Goal: Task Accomplishment & Management: Use online tool/utility

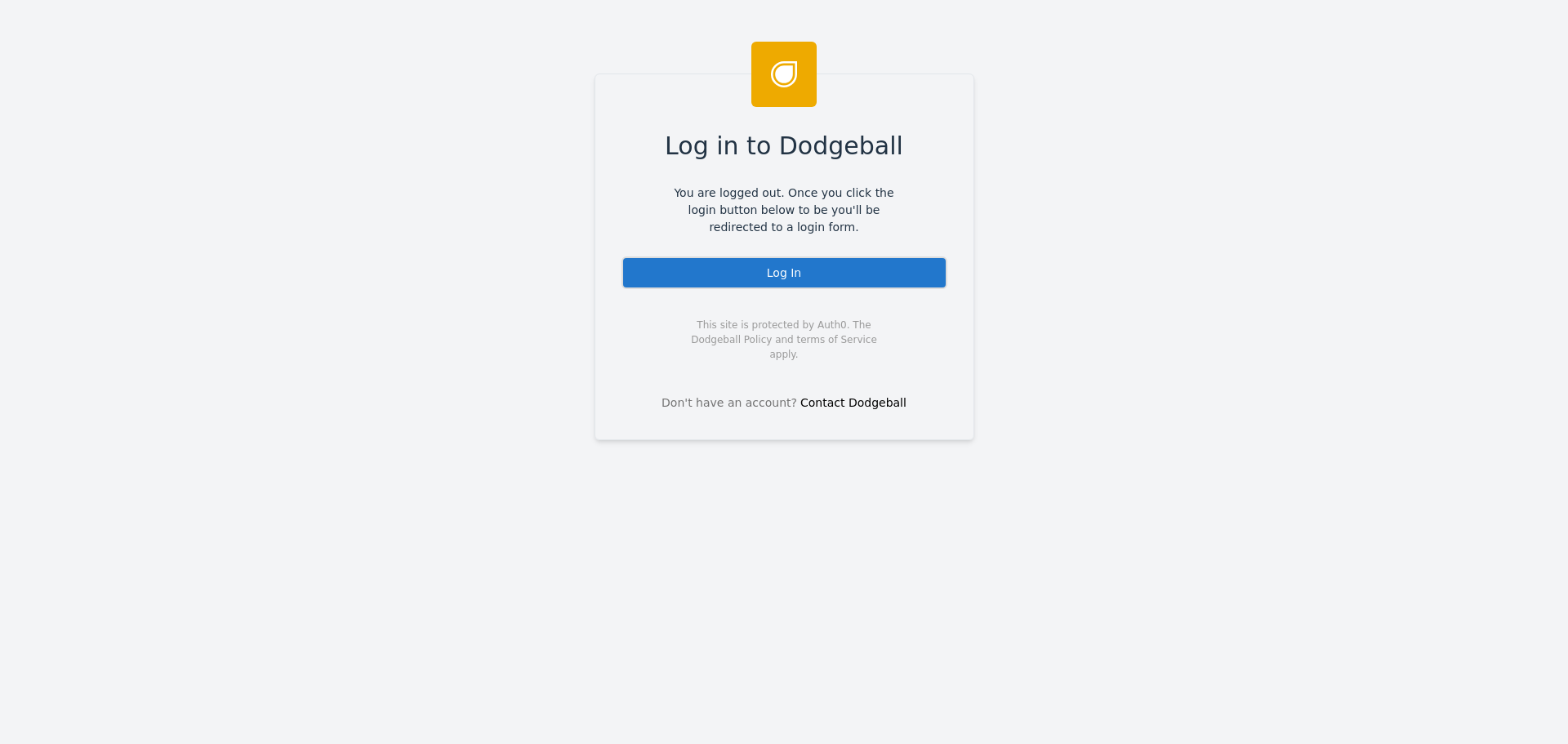
click at [737, 275] on div "Log In" at bounding box center [784, 273] width 326 height 33
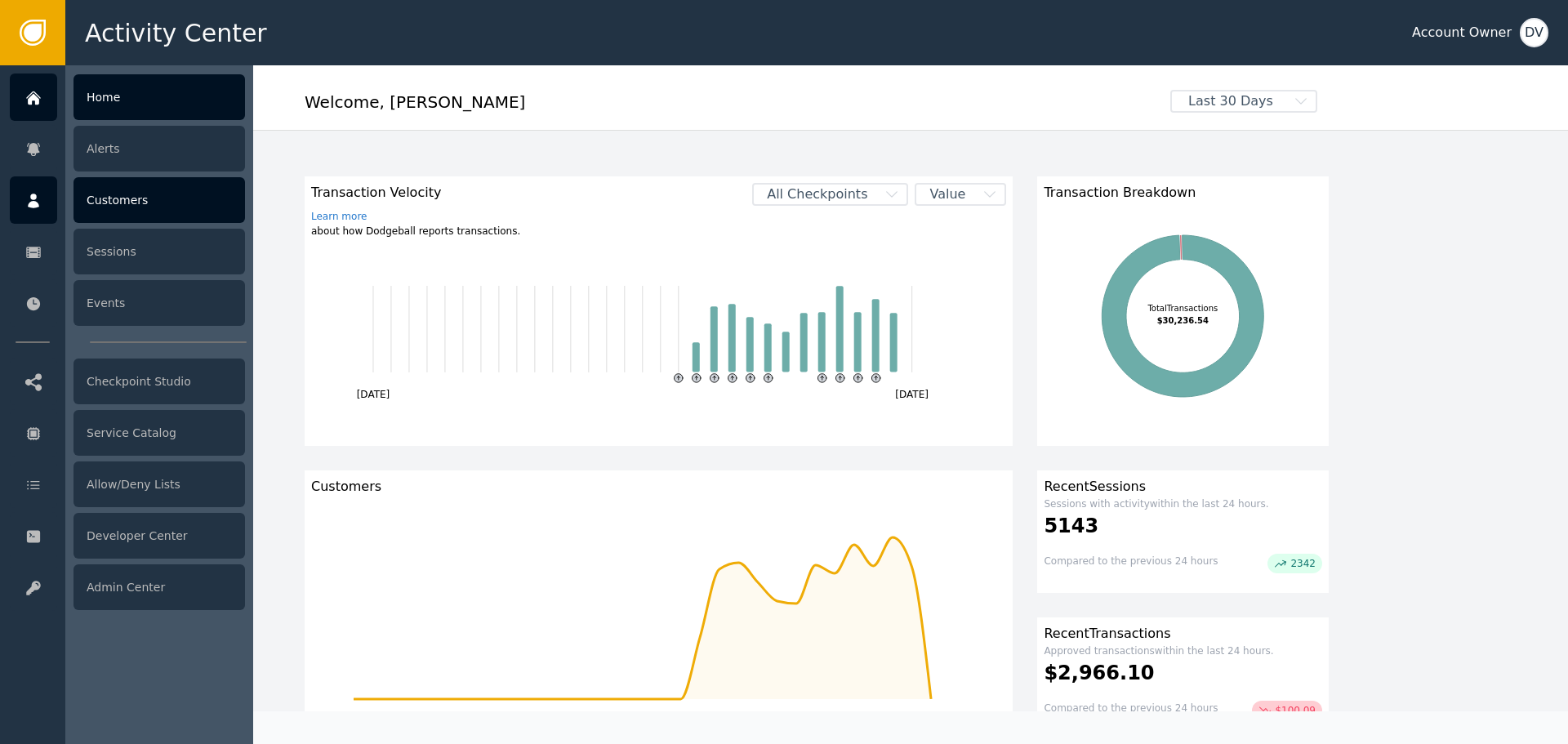
click at [32, 193] on icon at bounding box center [34, 201] width 16 height 18
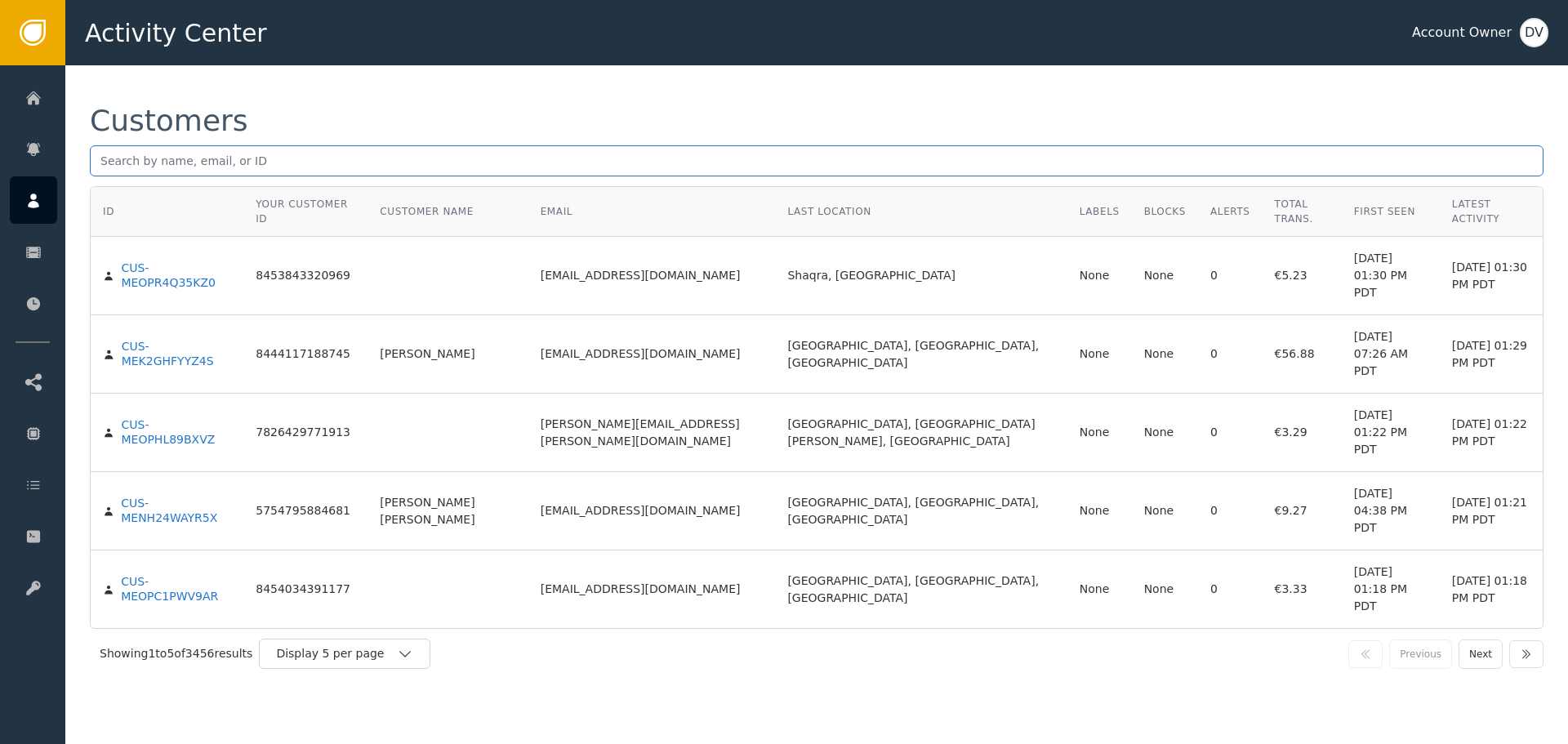
click at [271, 148] on input "text" at bounding box center [817, 161] width 1453 height 31
paste input "56ab.305@gmail.com"
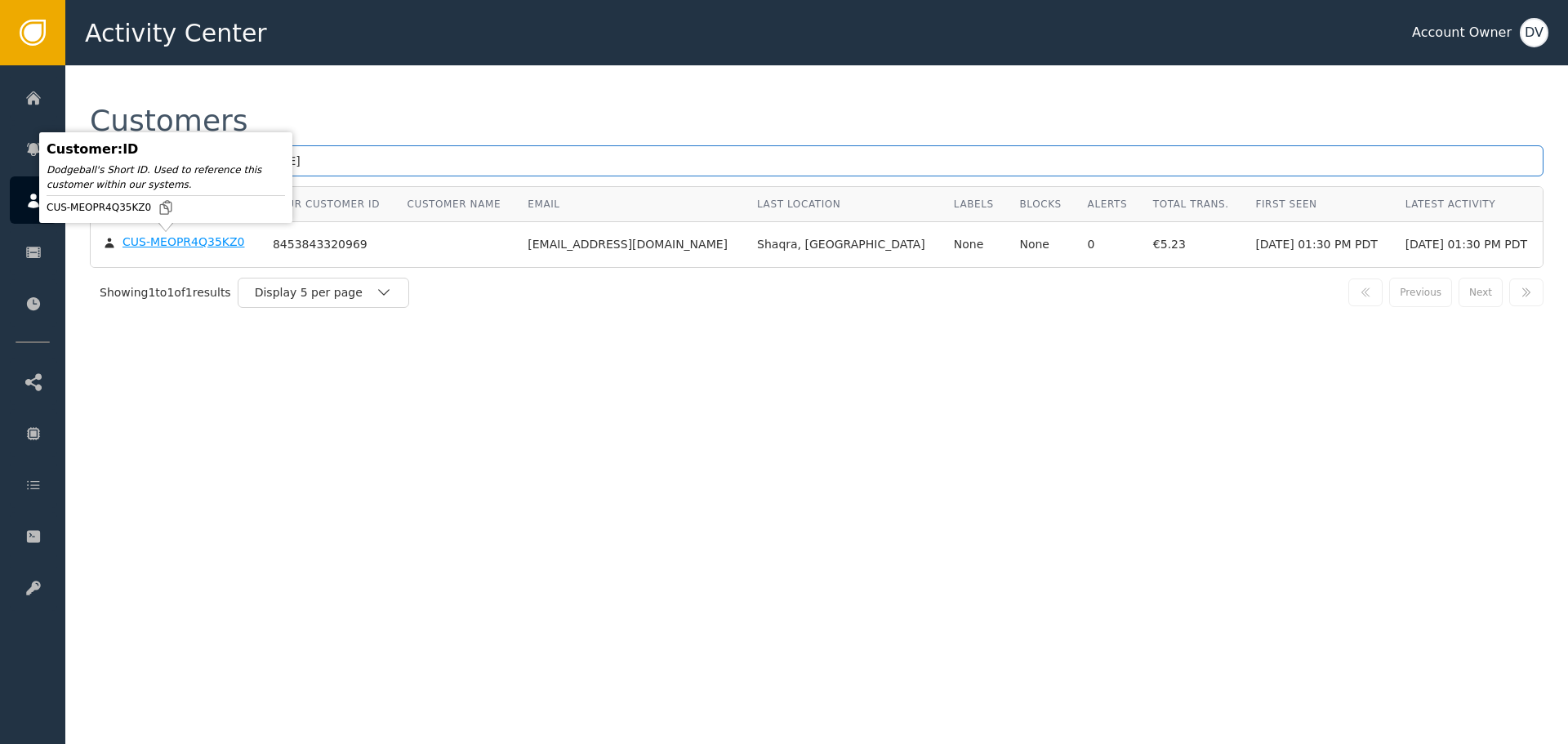
type input "56ab.305@gmail.com"
click at [153, 249] on div "CUS-MEOPR4Q35KZ0" at bounding box center [184, 243] width 123 height 15
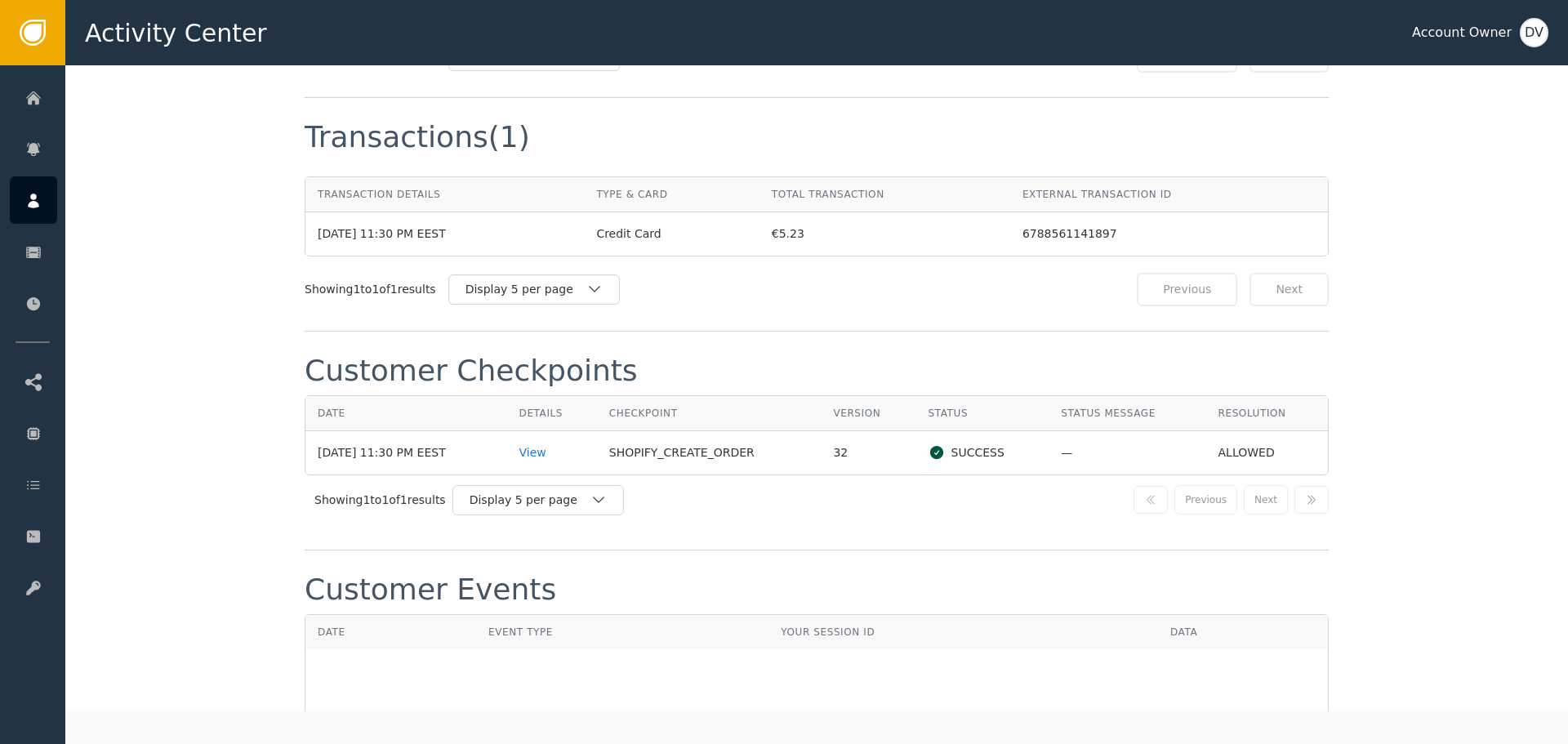
scroll to position [1470, 0]
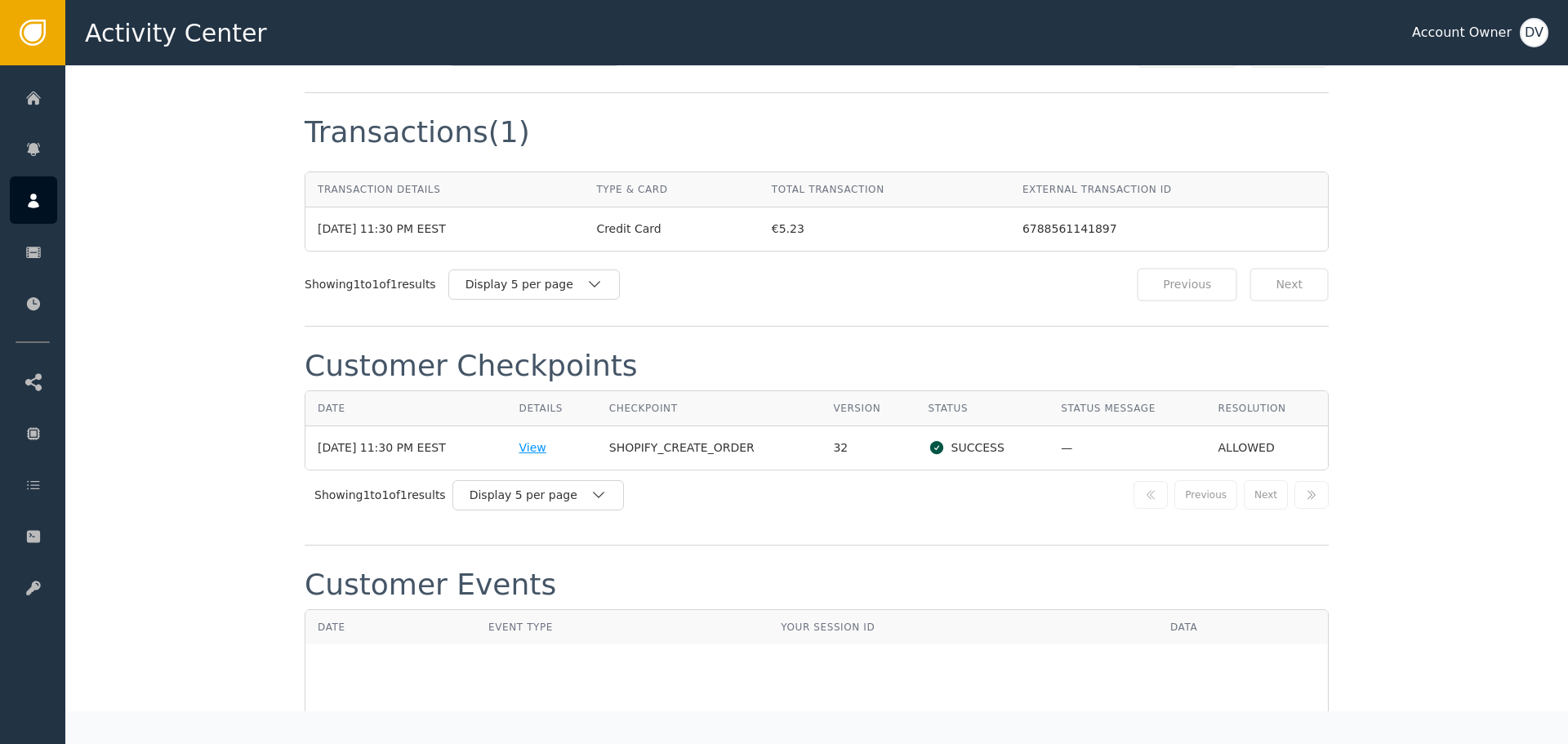
click at [536, 450] on div "View" at bounding box center [552, 447] width 65 height 17
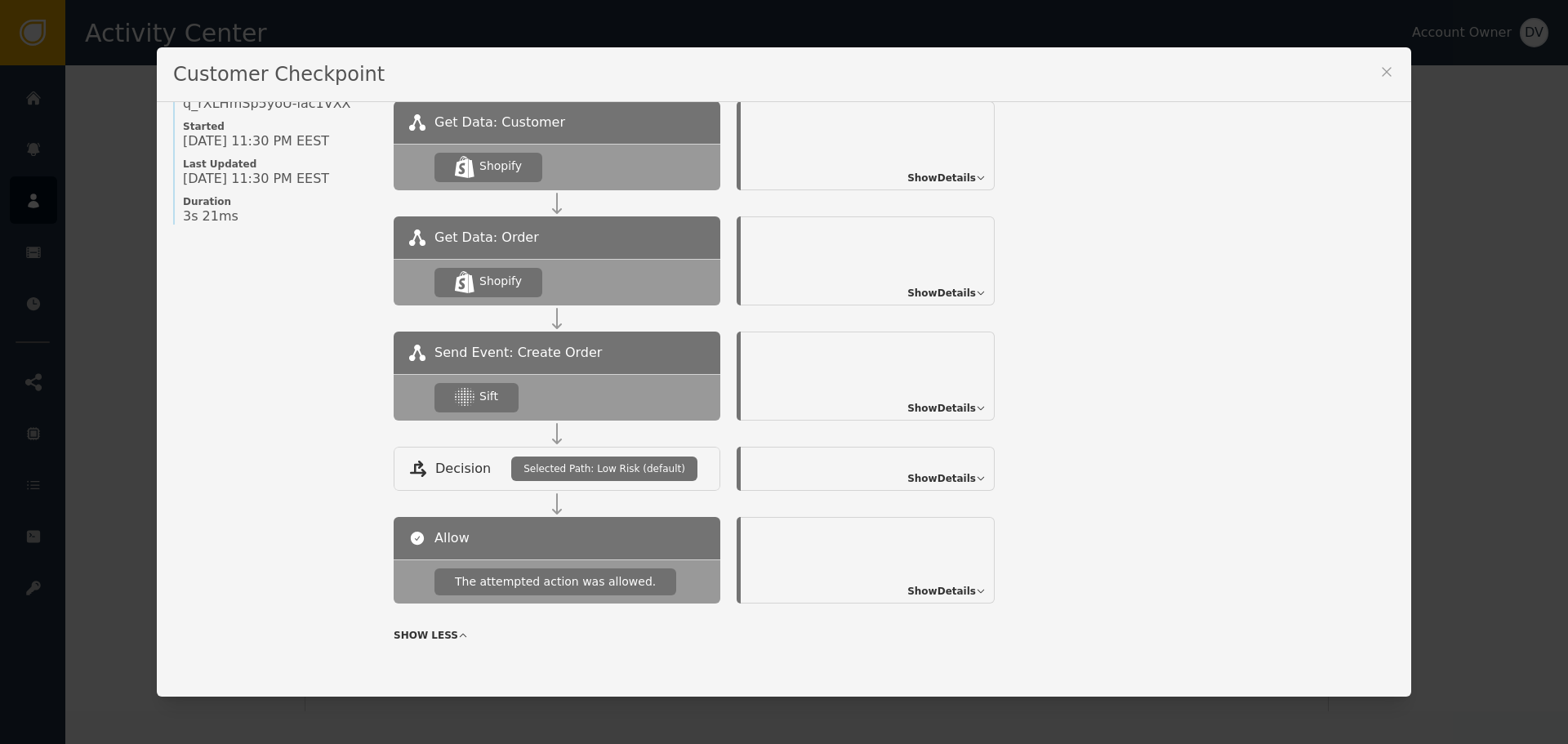
scroll to position [177, 0]
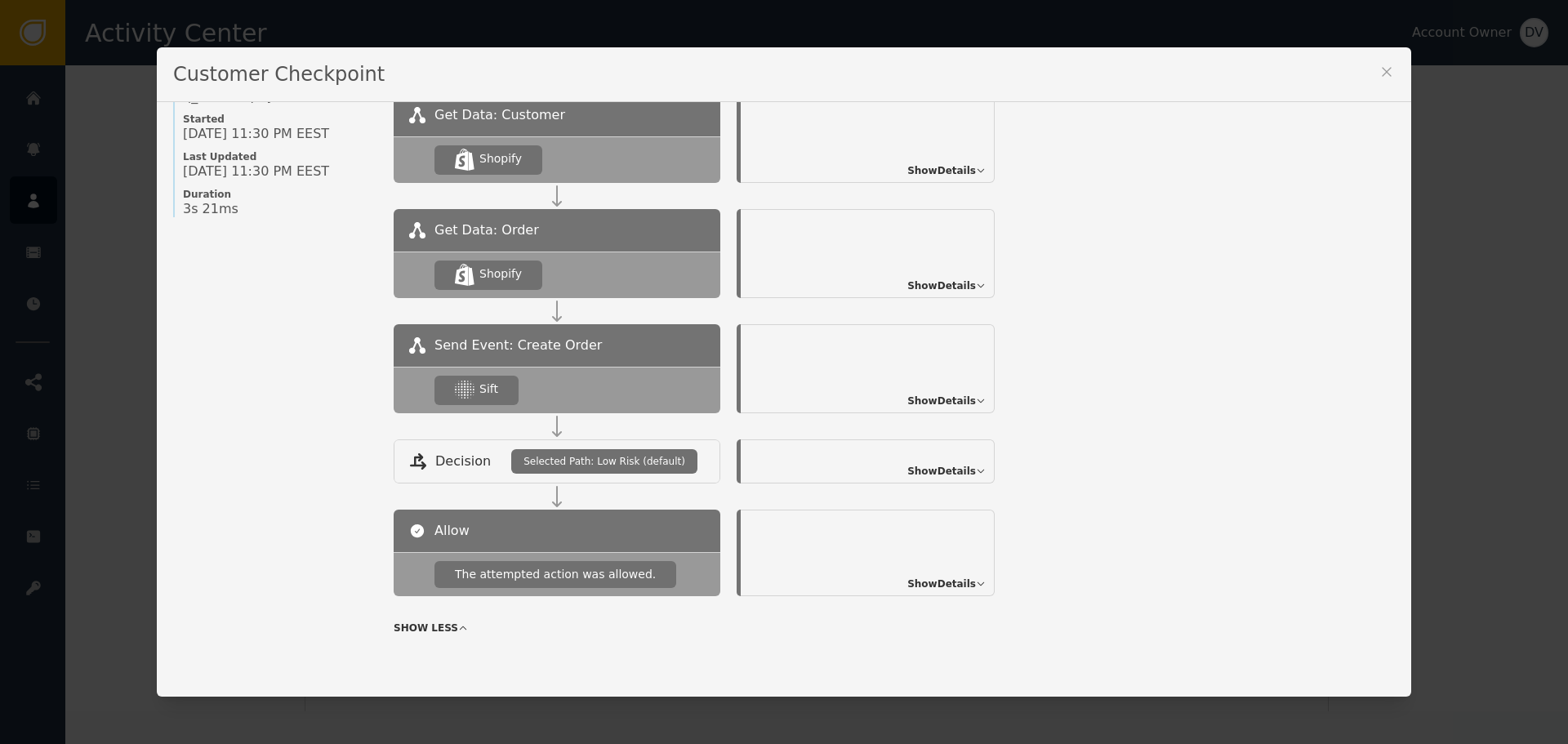
click at [938, 397] on span "Show Details" at bounding box center [940, 401] width 68 height 15
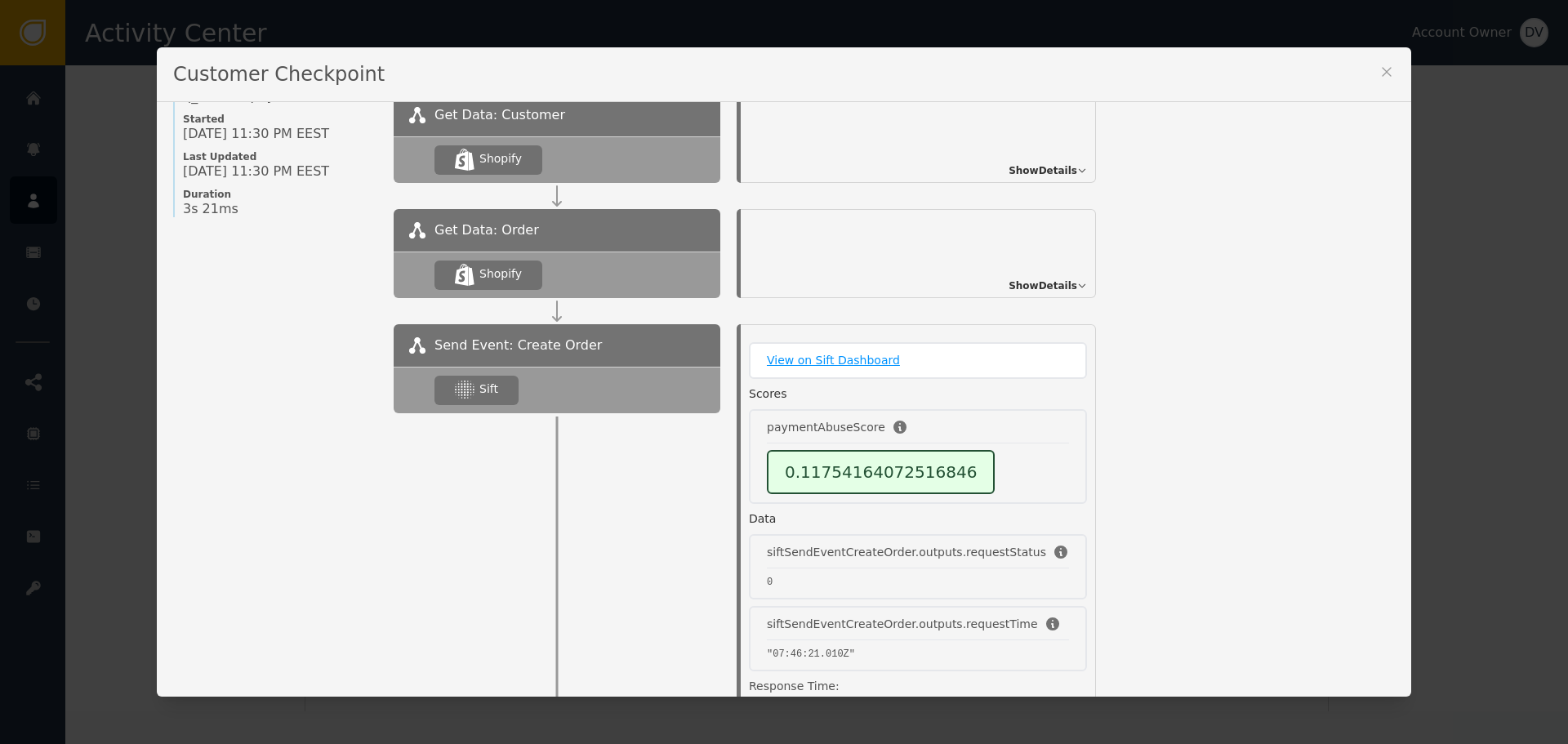
scroll to position [62, 0]
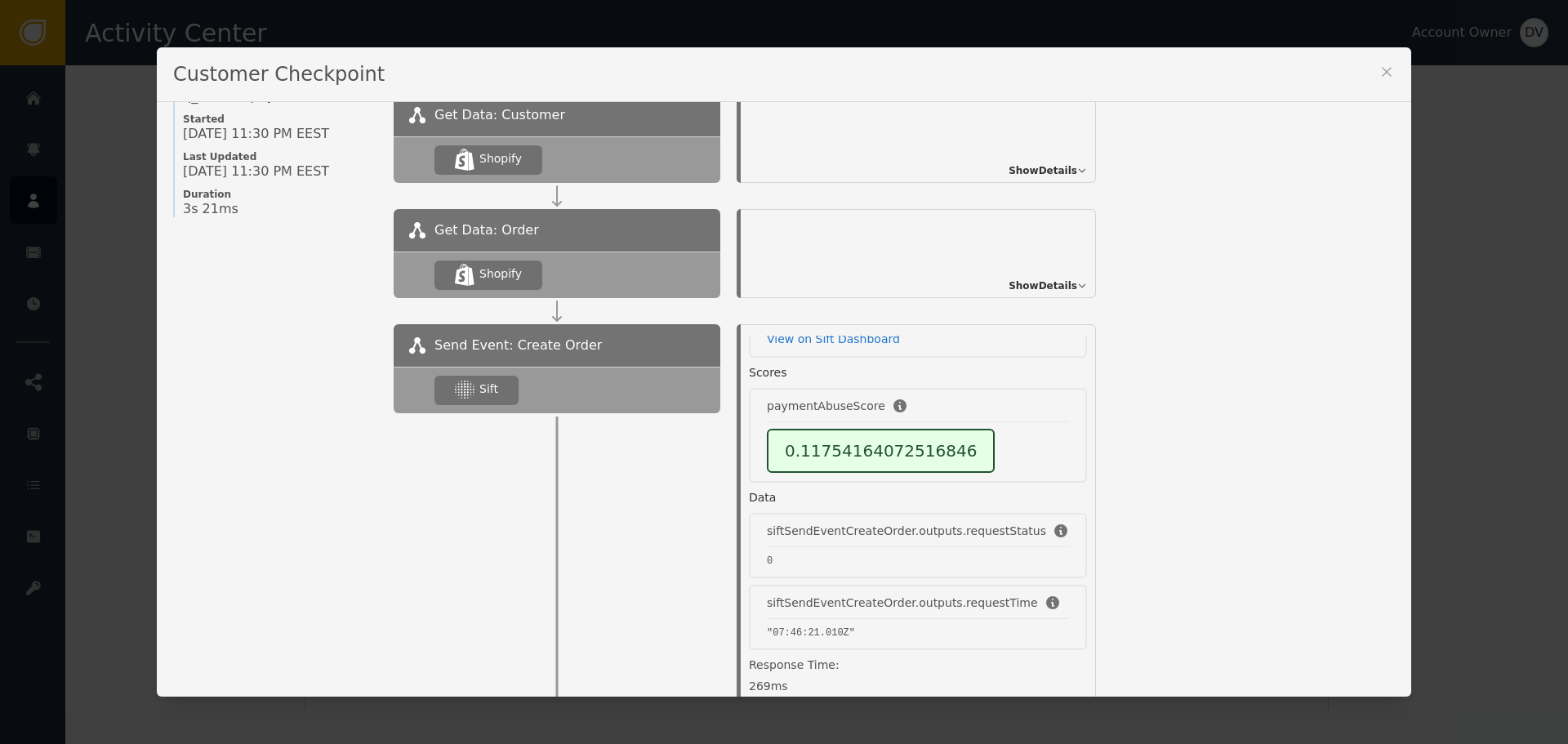
drag, startPoint x: 1479, startPoint y: 264, endPoint x: 1460, endPoint y: 253, distance: 22.0
click at [1479, 263] on div "Customer Checkpoint Name of Checkpoint SHOPIFY_CREATE_ORDER Version (ver 32 ) C…" at bounding box center [784, 372] width 1568 height 744
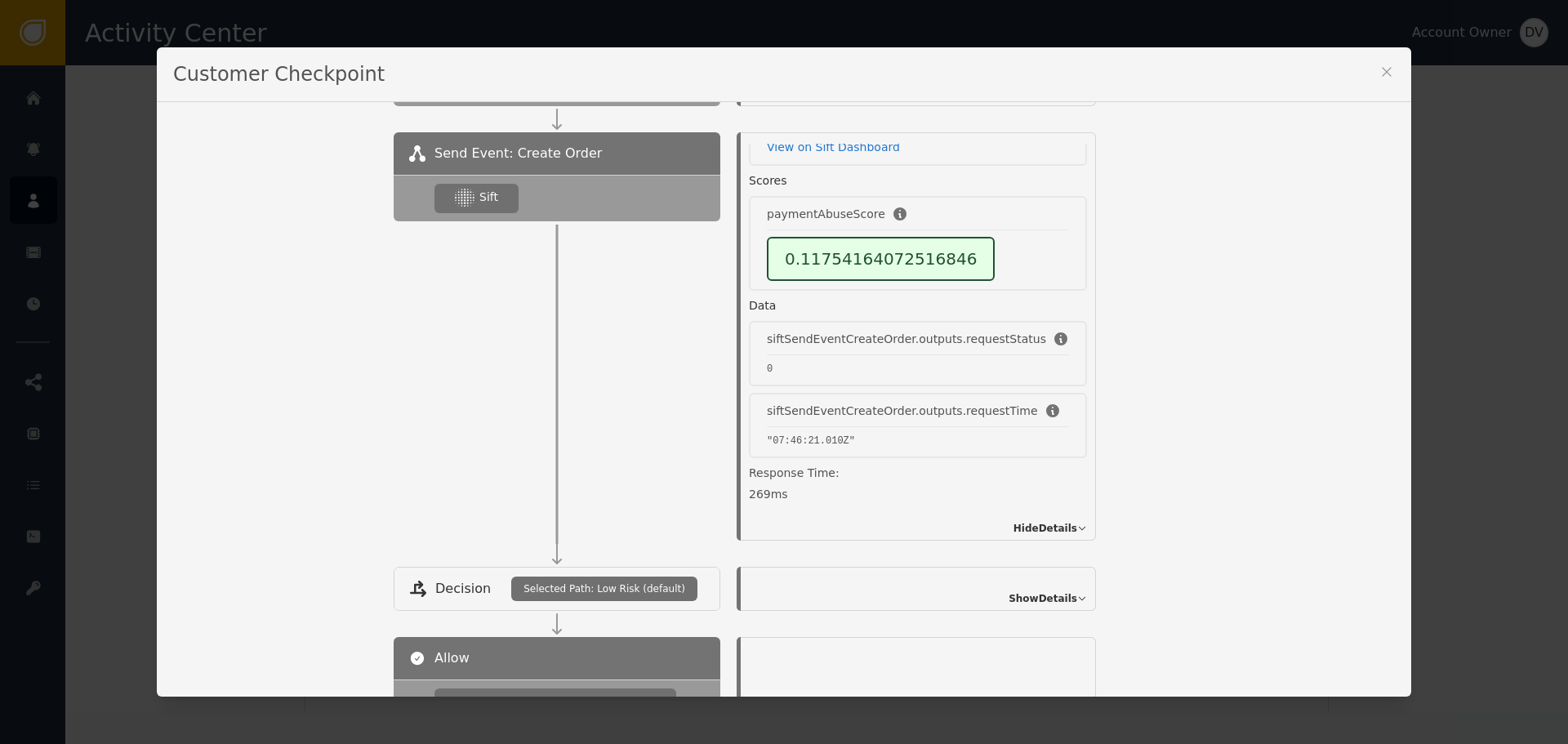
scroll to position [340, 0]
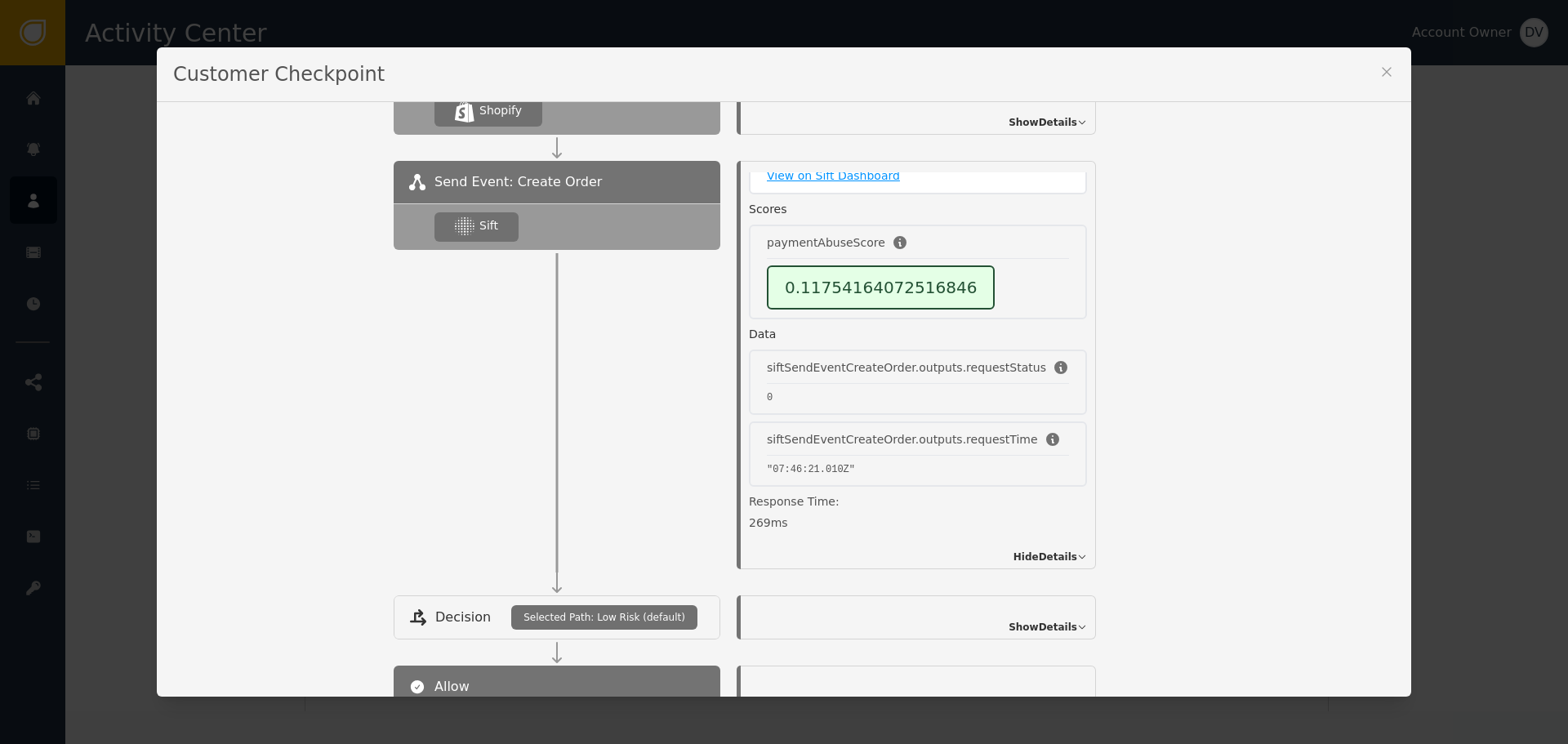
click at [1026, 178] on link "View on Sift Dashboard" at bounding box center [918, 176] width 302 height 17
click at [1380, 73] on icon at bounding box center [1386, 72] width 16 height 16
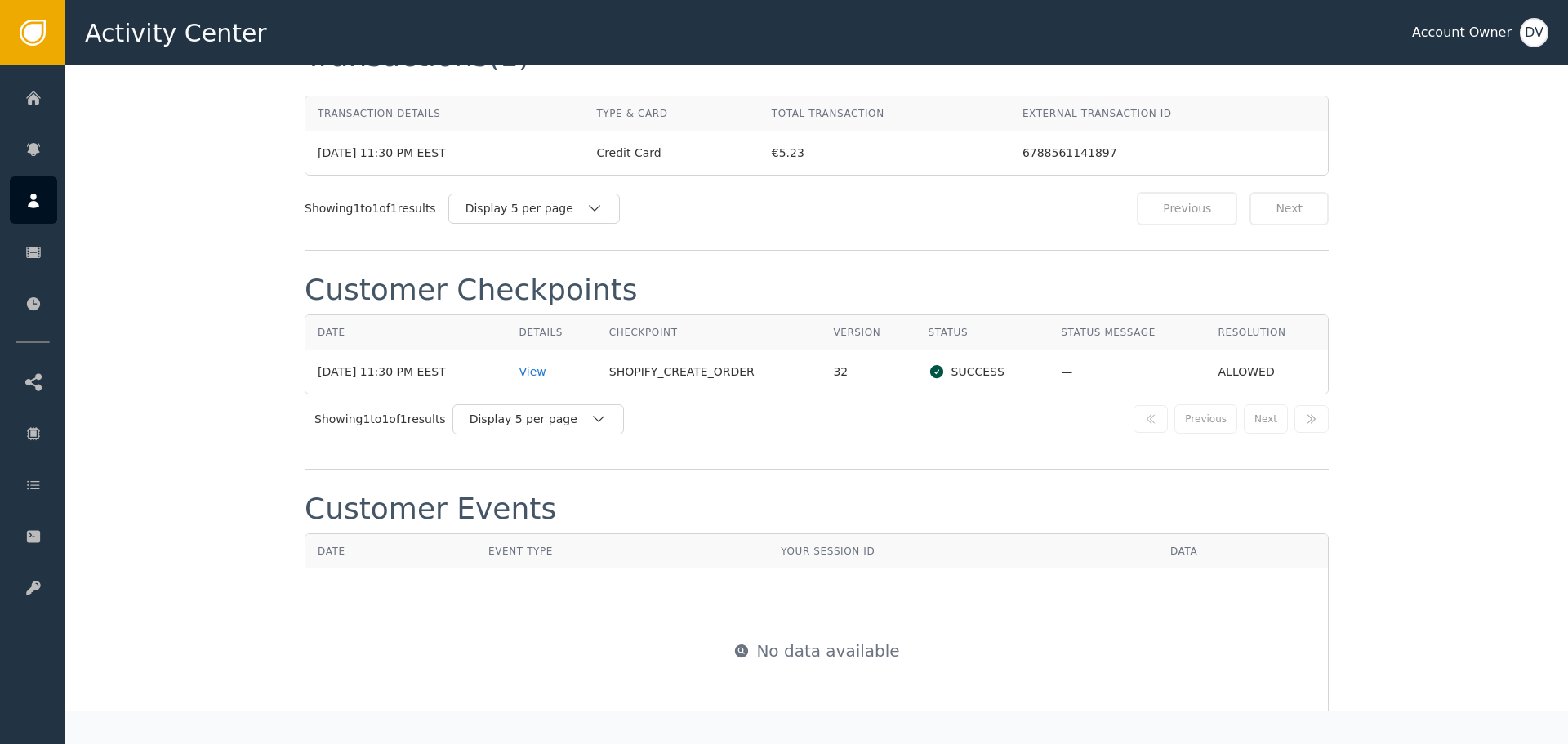
scroll to position [1552, 0]
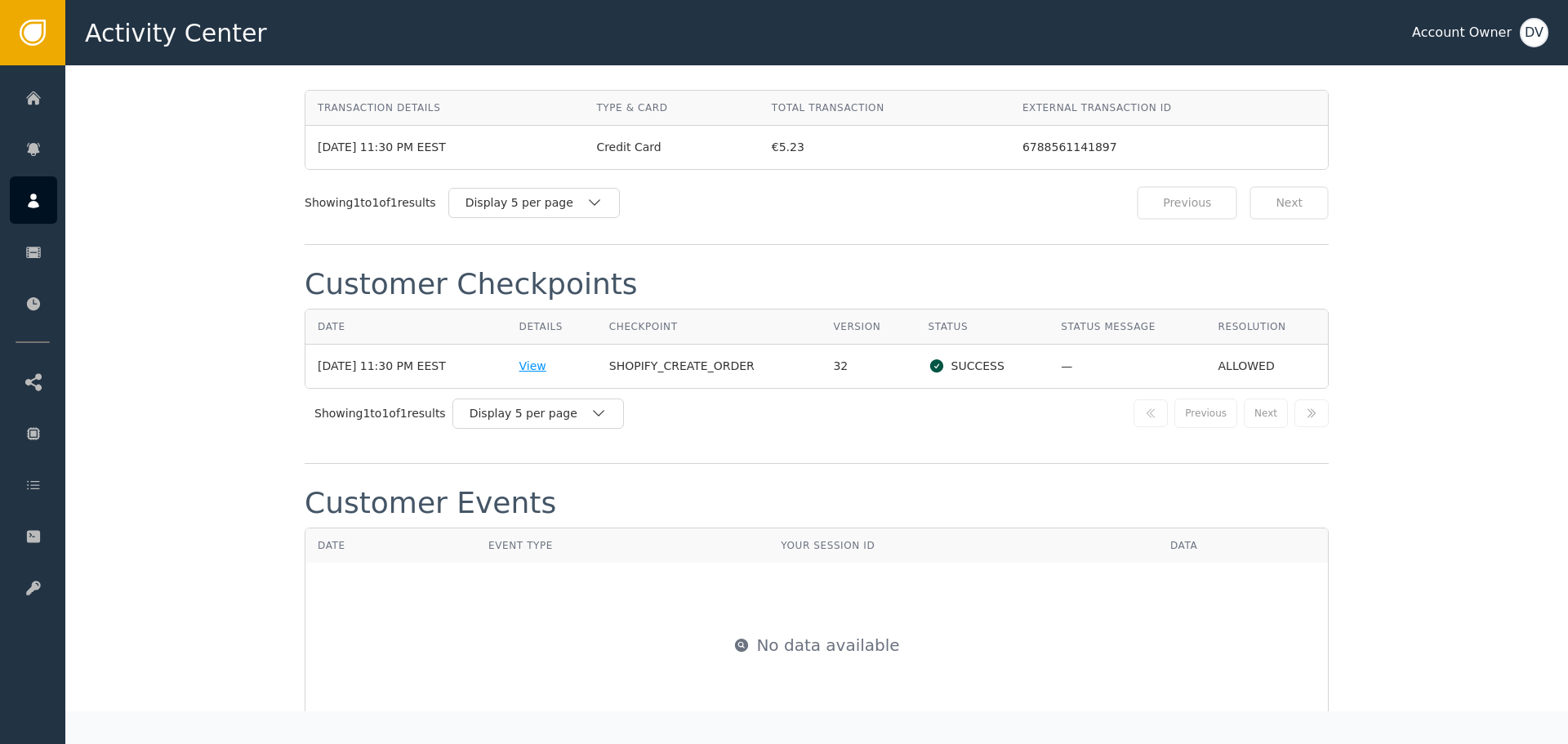
click at [549, 365] on div "View" at bounding box center [552, 366] width 65 height 17
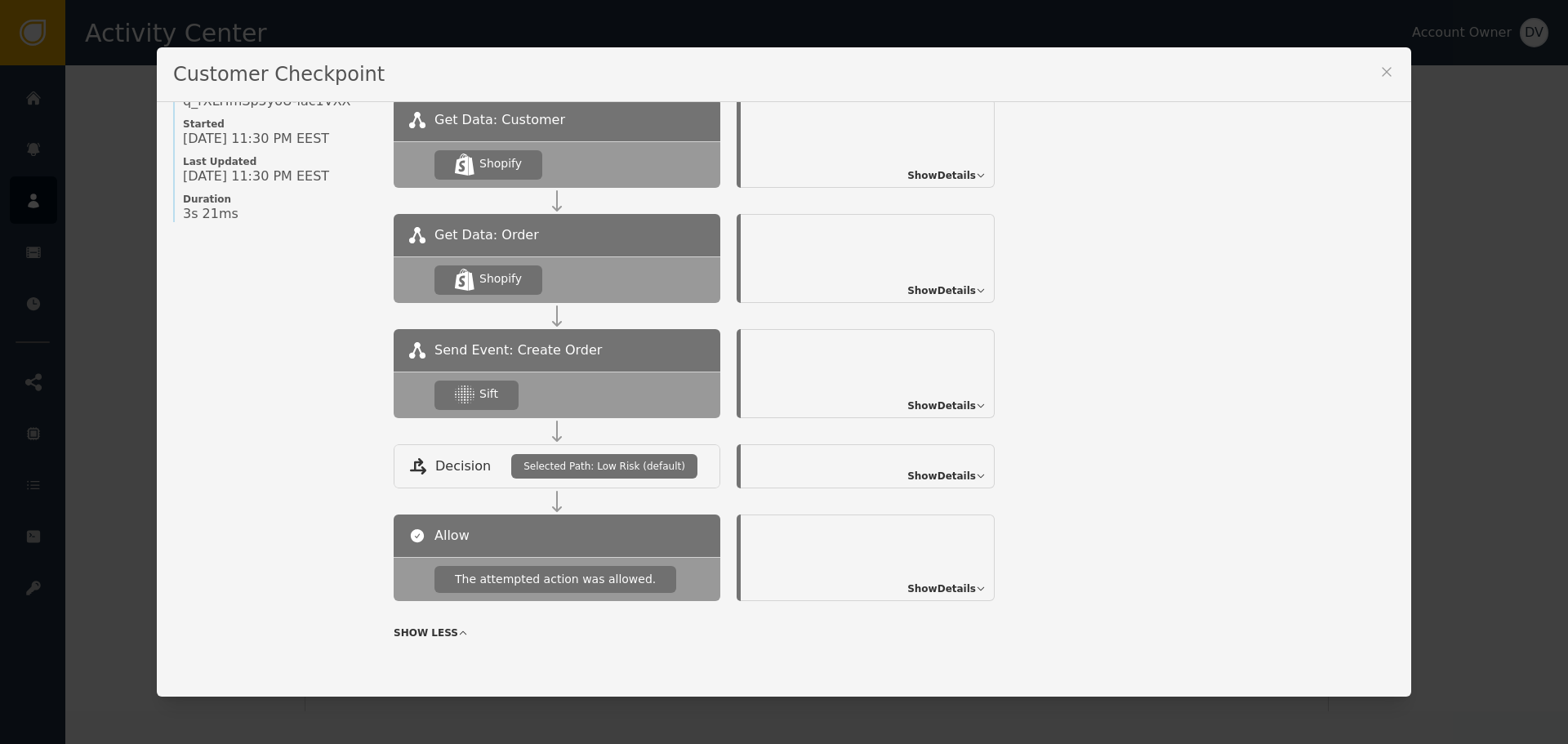
scroll to position [177, 0]
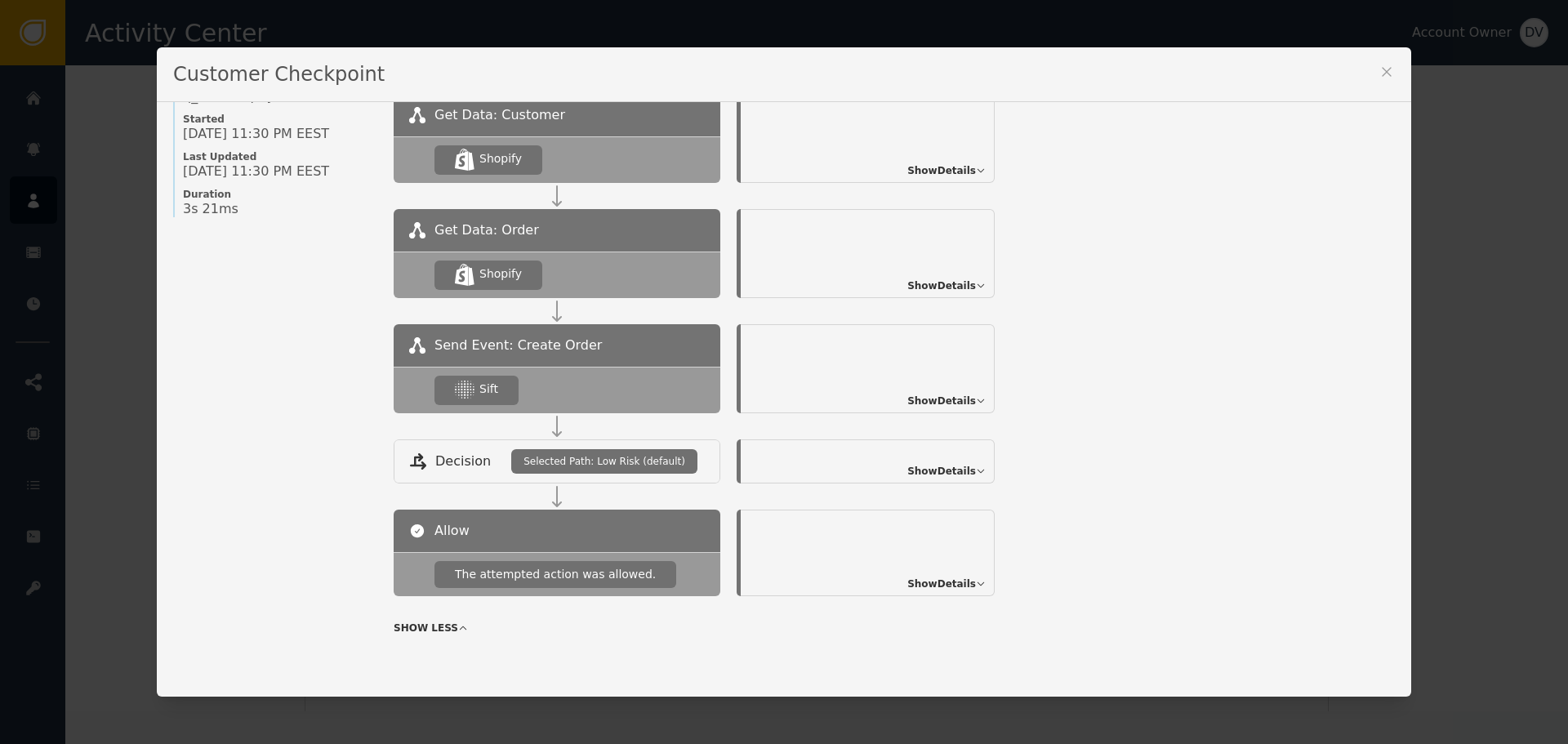
click at [941, 588] on span "Show Details" at bounding box center [940, 584] width 68 height 15
click at [955, 582] on span "Hide Details" at bounding box center [944, 584] width 64 height 15
click at [954, 468] on span "Show Details" at bounding box center [940, 471] width 68 height 15
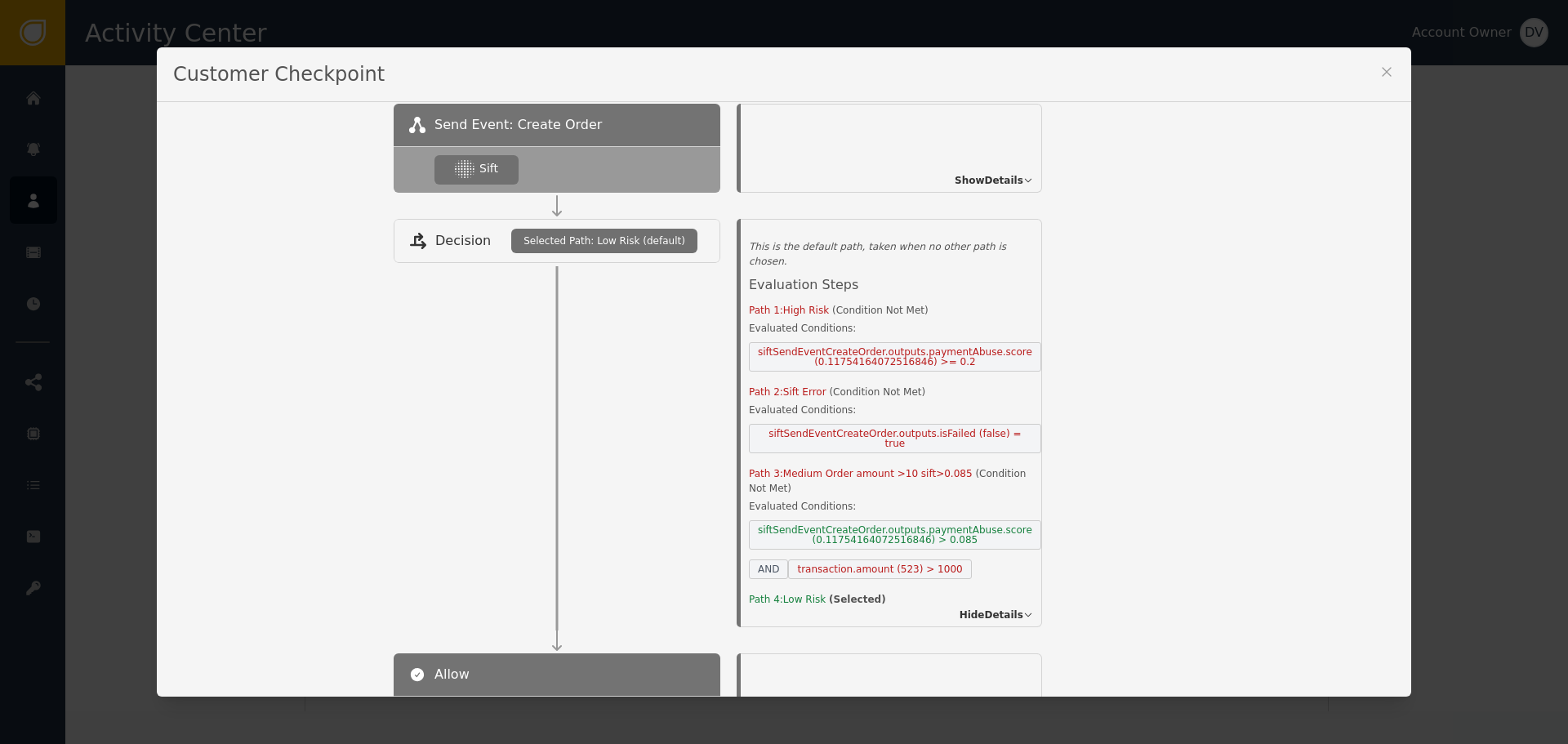
scroll to position [422, 0]
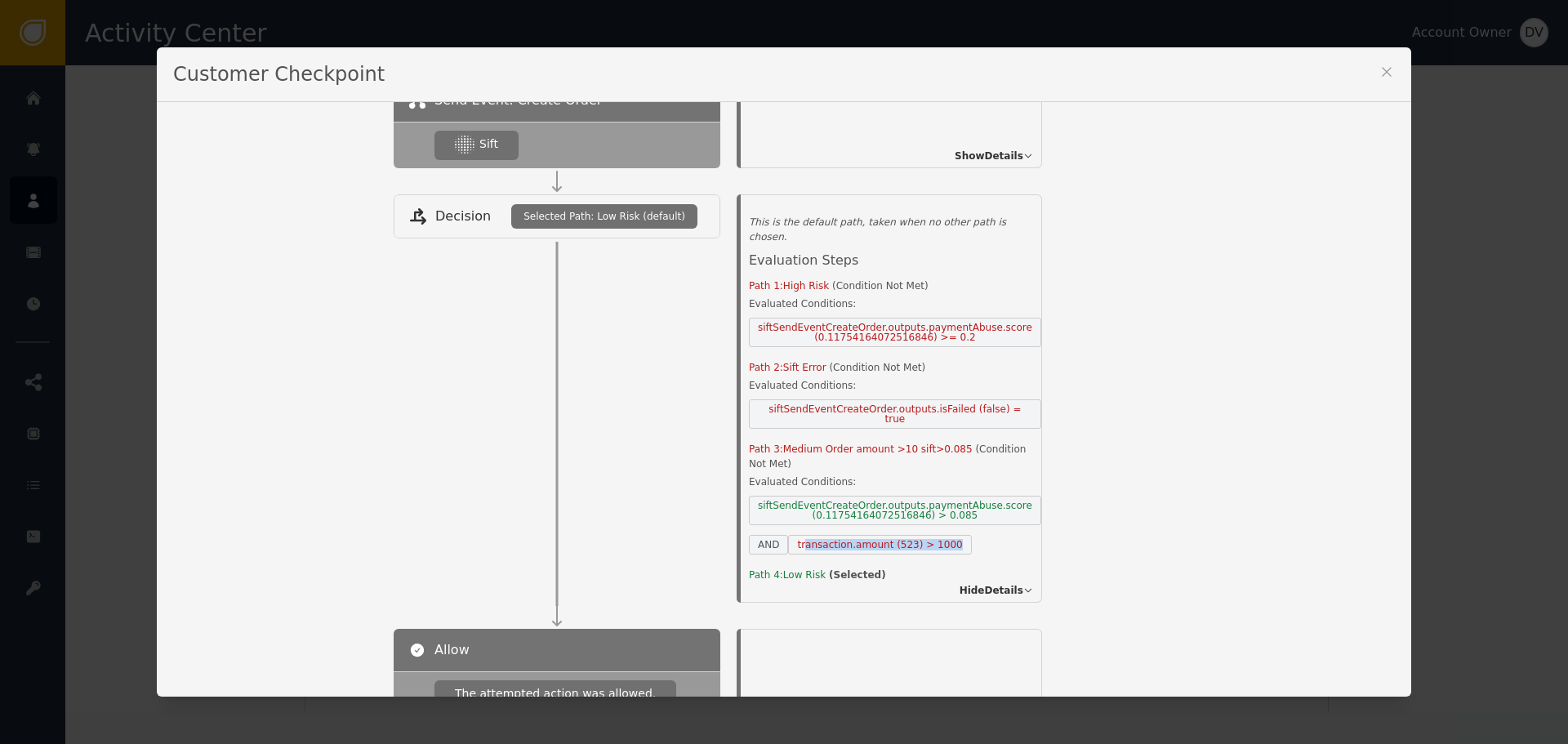
drag, startPoint x: 796, startPoint y: 529, endPoint x: 1011, endPoint y: 527, distance: 215.0
click at [1011, 527] on div "Selected Path: Low Risk This is the default path, taken when no other path is c…" at bounding box center [894, 395] width 292 height 379
drag, startPoint x: 1372, startPoint y: 66, endPoint x: 1284, endPoint y: 60, distance: 88.2
click at [1371, 66] on div "Customer Checkpoint Name of Checkpoint SHOPIFY_CREATE_ORDER Version (ver 32 ) C…" at bounding box center [783, 372] width 1254 height 650
click at [1379, 74] on icon at bounding box center [1386, 72] width 16 height 16
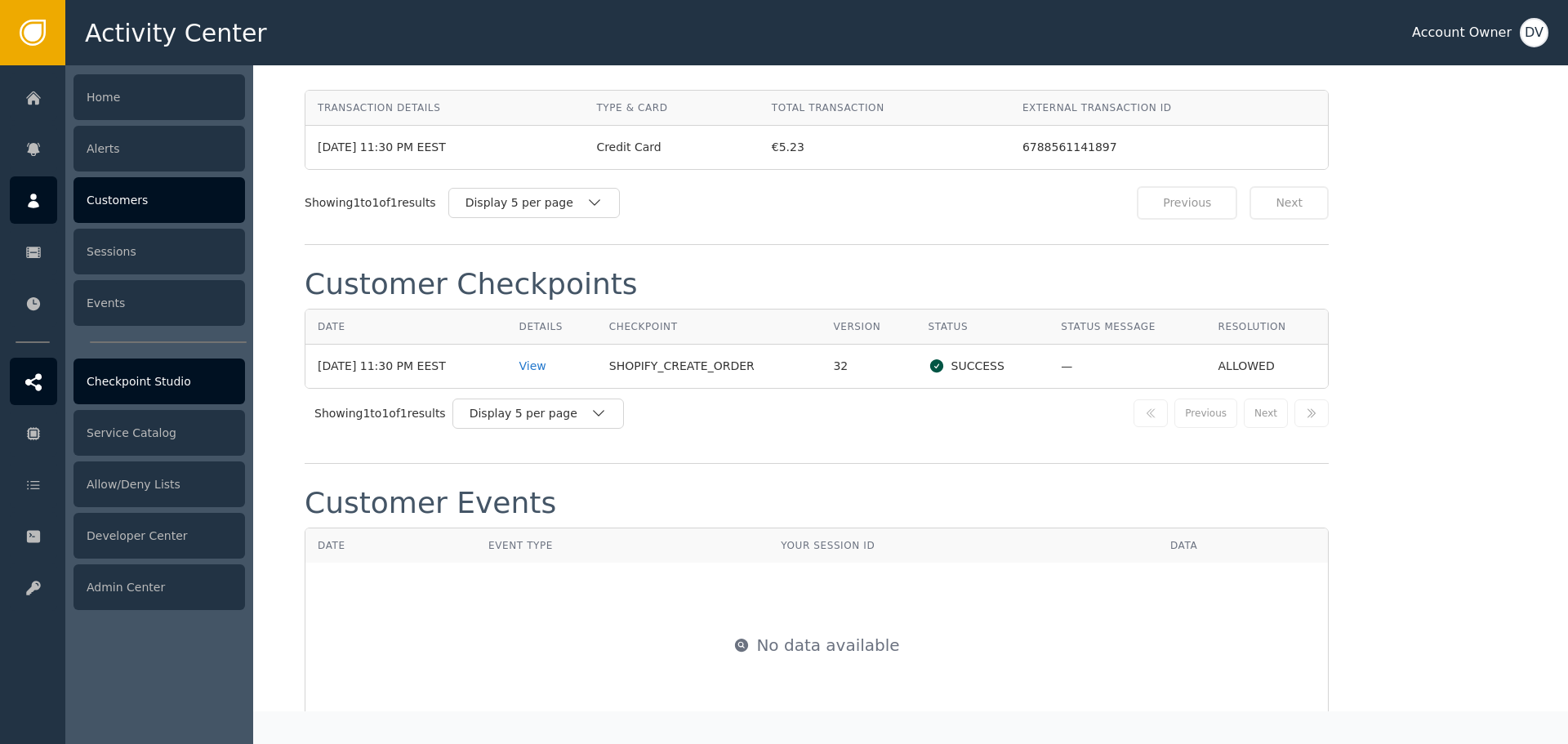
click at [119, 390] on div "Checkpoint Studio" at bounding box center [159, 381] width 172 height 45
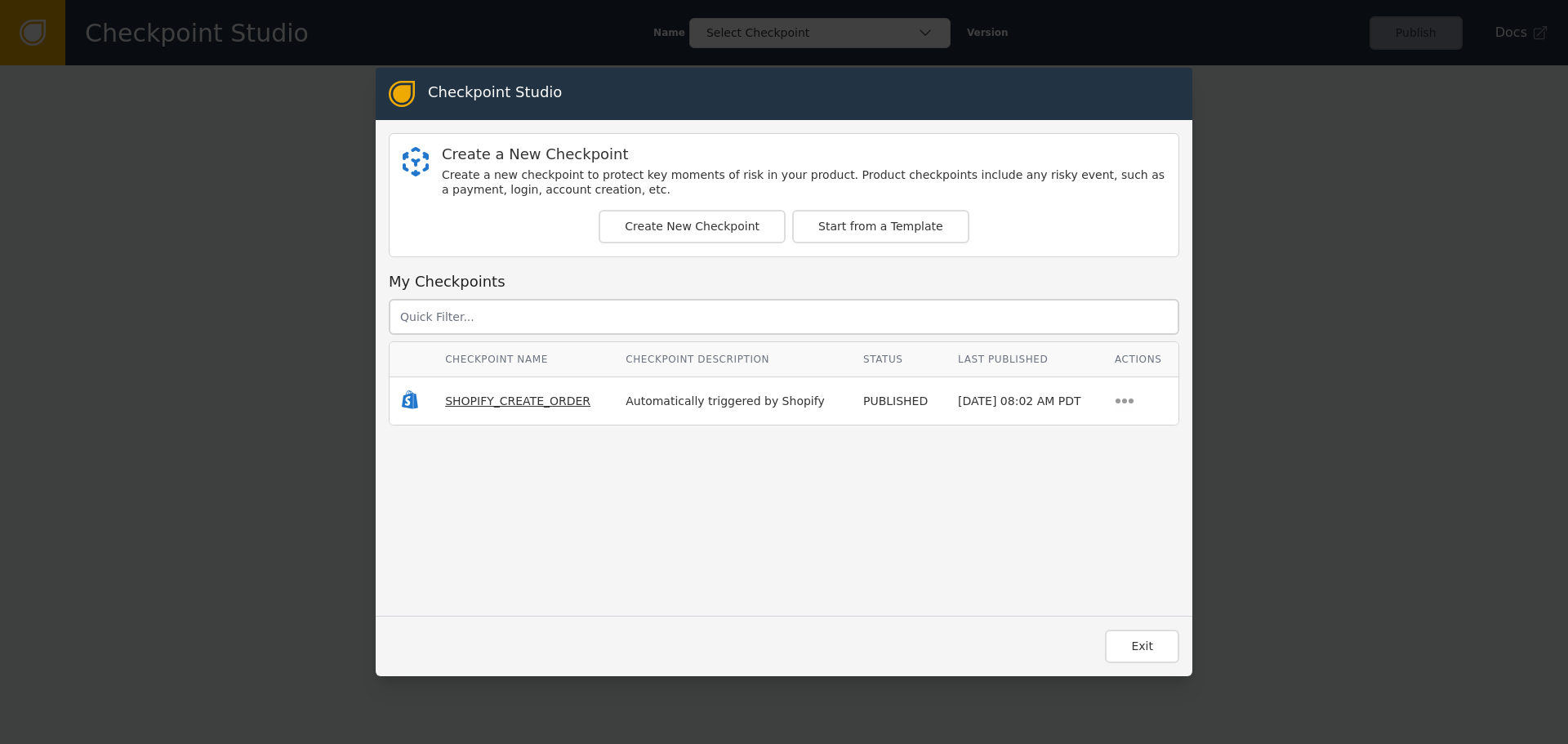
click at [518, 402] on span "SHOPIFY_CREATE_ORDER" at bounding box center [518, 401] width 146 height 13
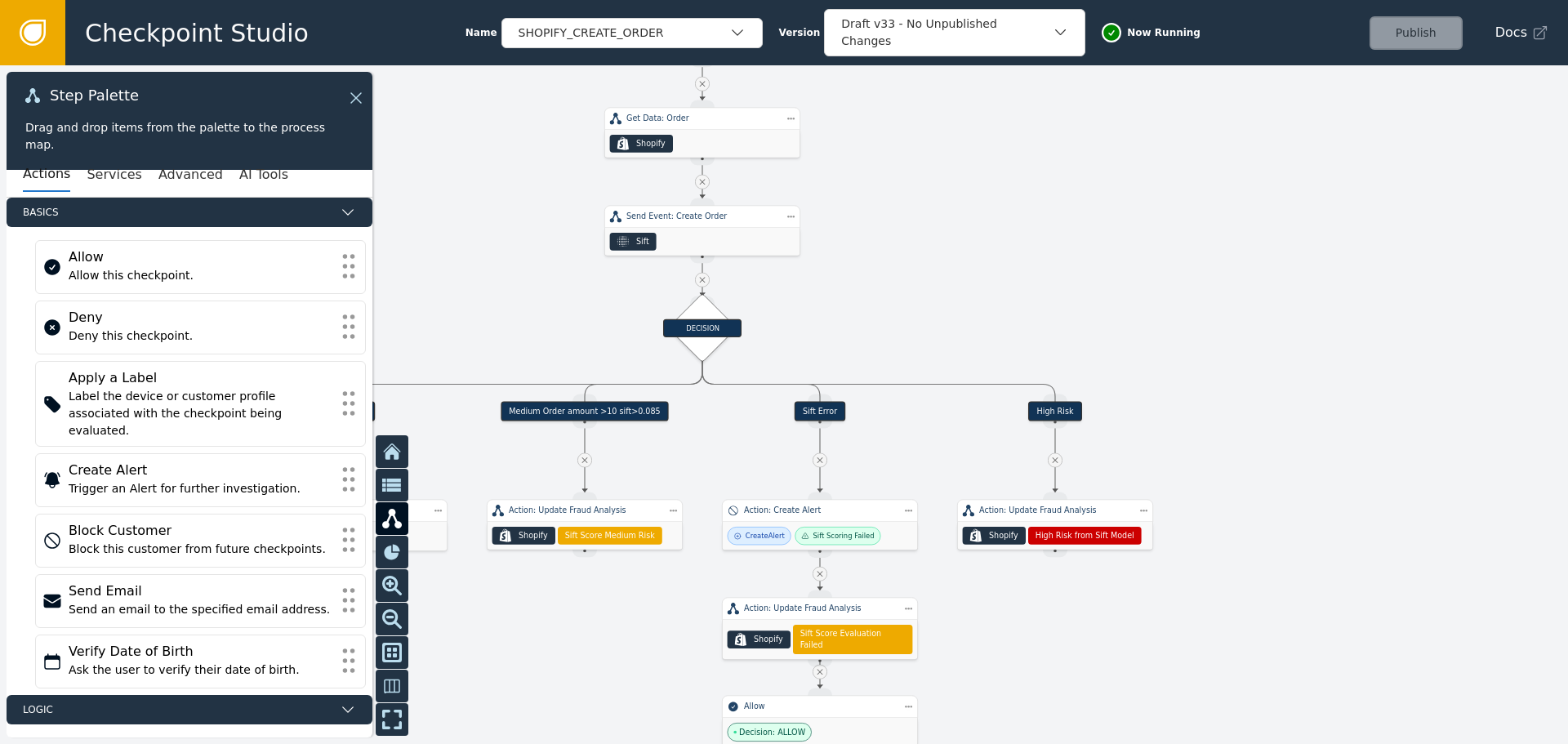
drag, startPoint x: 514, startPoint y: 446, endPoint x: 506, endPoint y: 100, distance: 346.1
click at [506, 100] on div at bounding box center [784, 405] width 1568 height 679
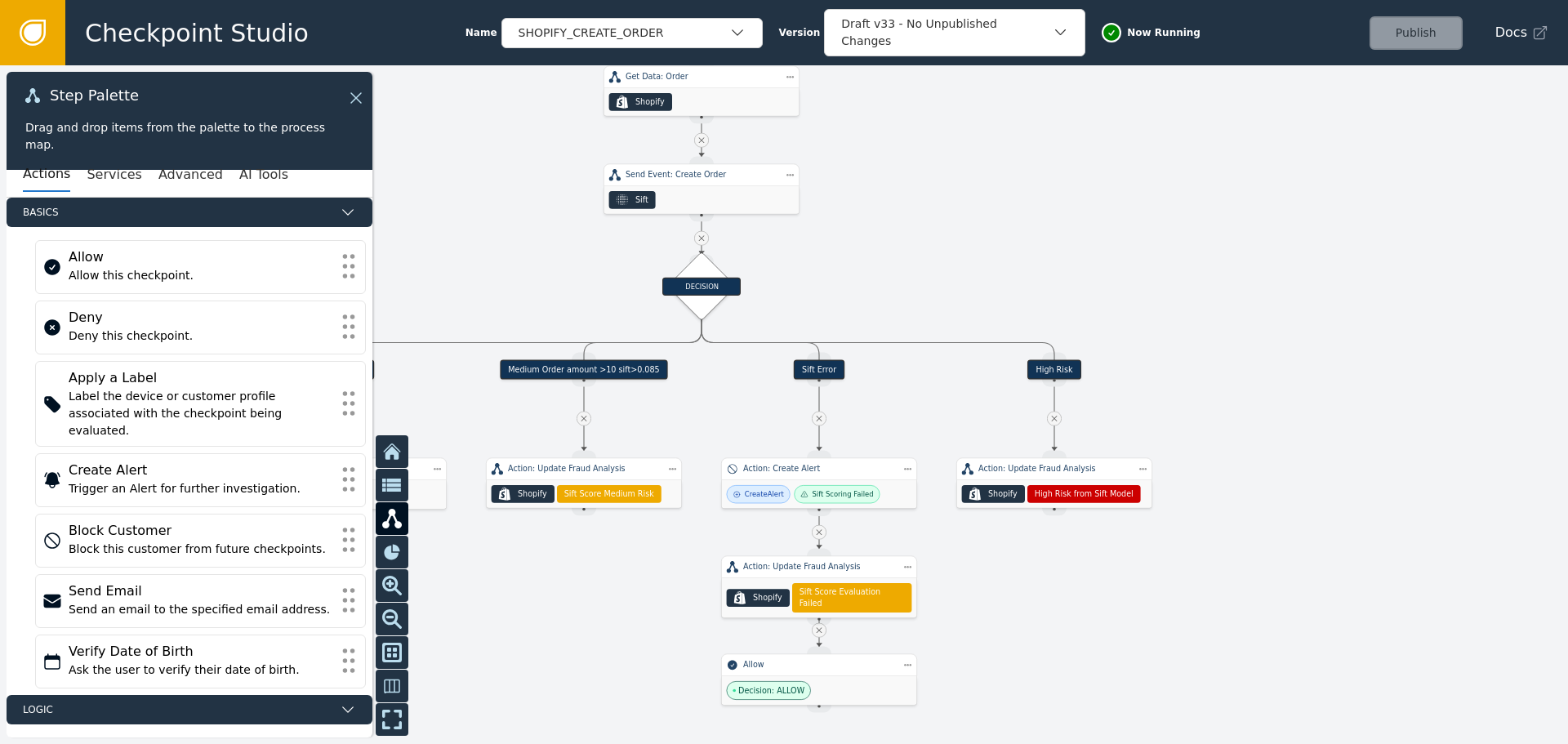
click at [588, 371] on div "Medium Order amount >10 sift>0.085" at bounding box center [583, 370] width 168 height 20
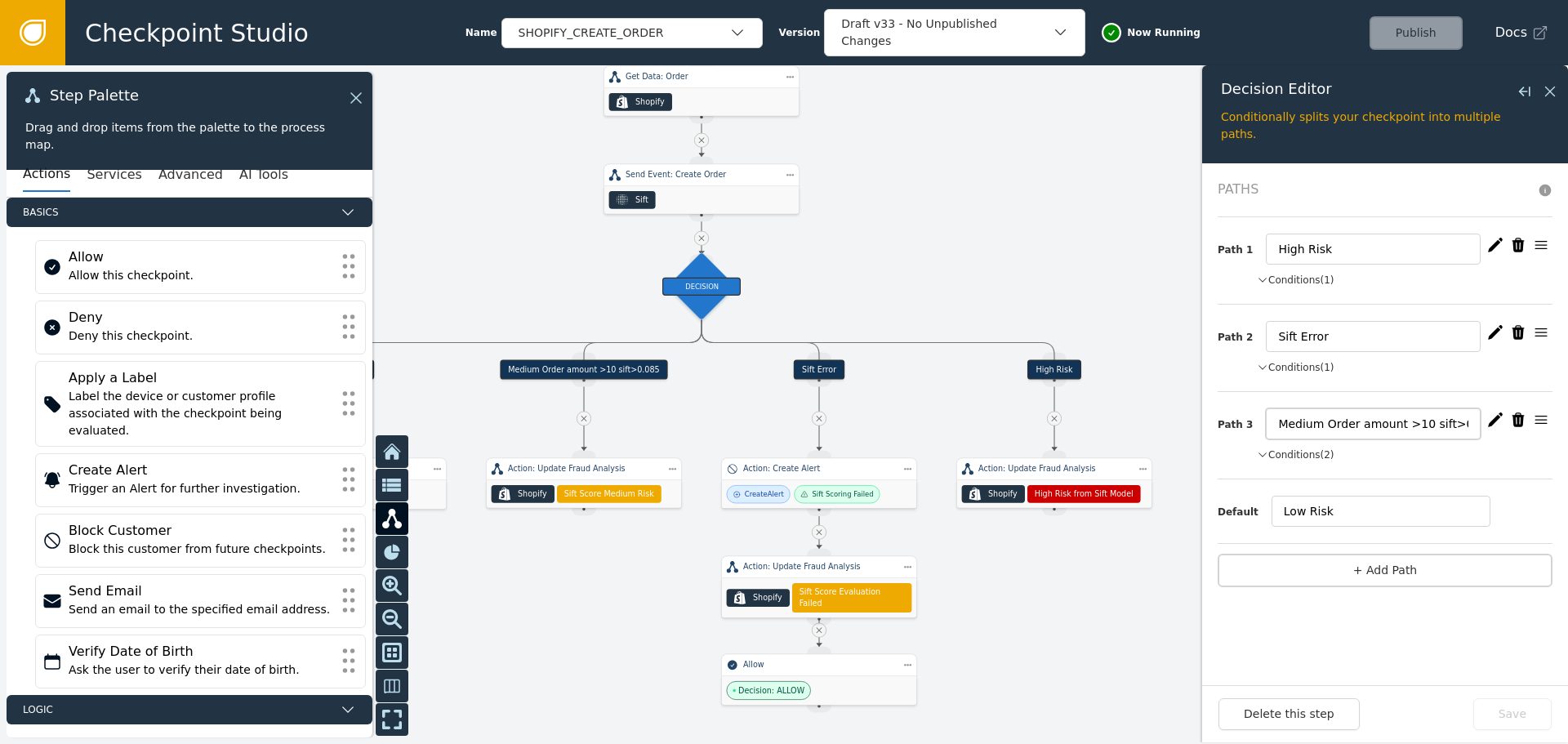
drag, startPoint x: 1410, startPoint y: 422, endPoint x: 1316, endPoint y: 424, distance: 94.0
click at [1316, 424] on input "Medium Order amount >10 sift>0.085" at bounding box center [1373, 424] width 215 height 31
type input "Medium sift>0.085"
click at [1498, 421] on icon "button" at bounding box center [1495, 419] width 16 height 16
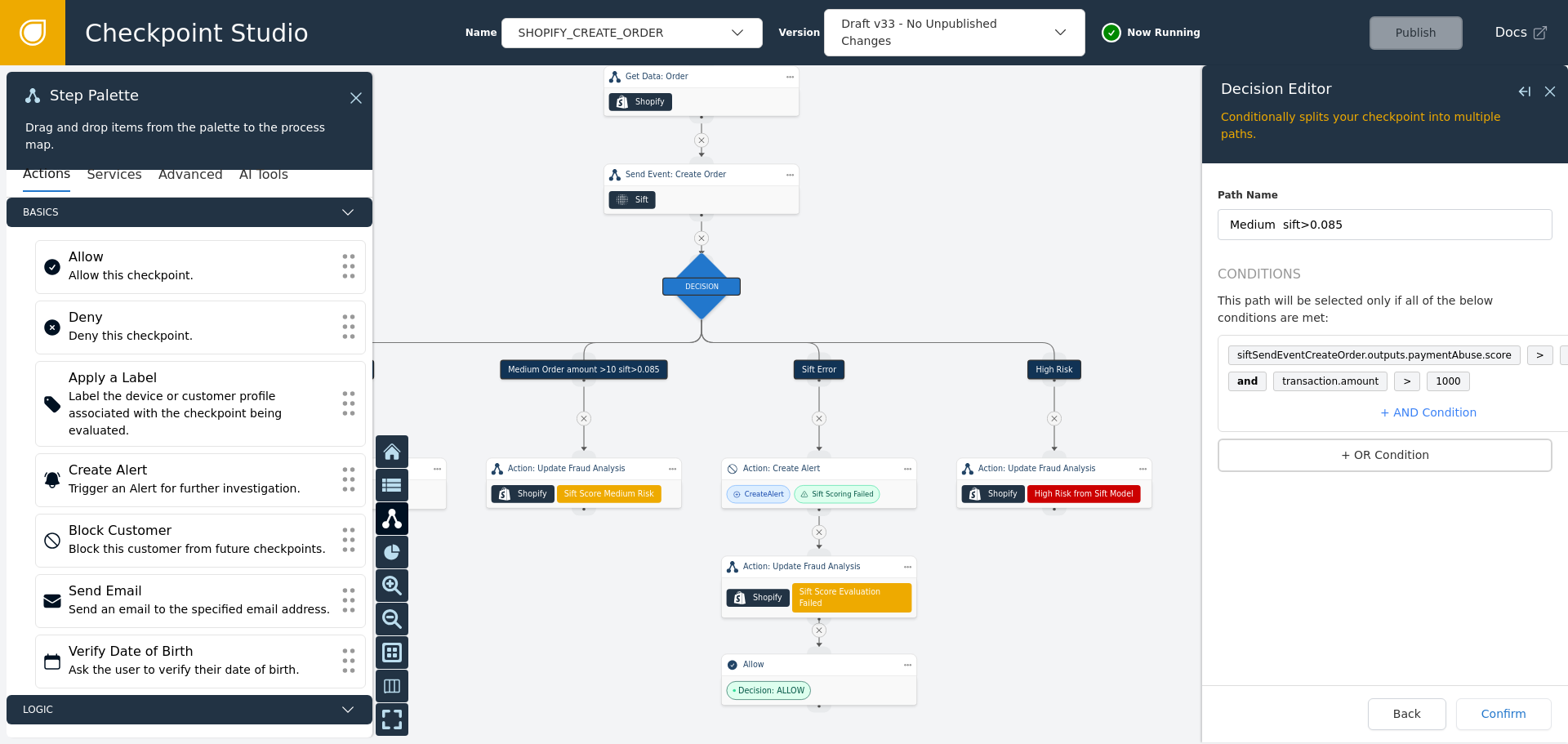
click at [1428, 371] on span "1000" at bounding box center [1448, 381] width 44 height 20
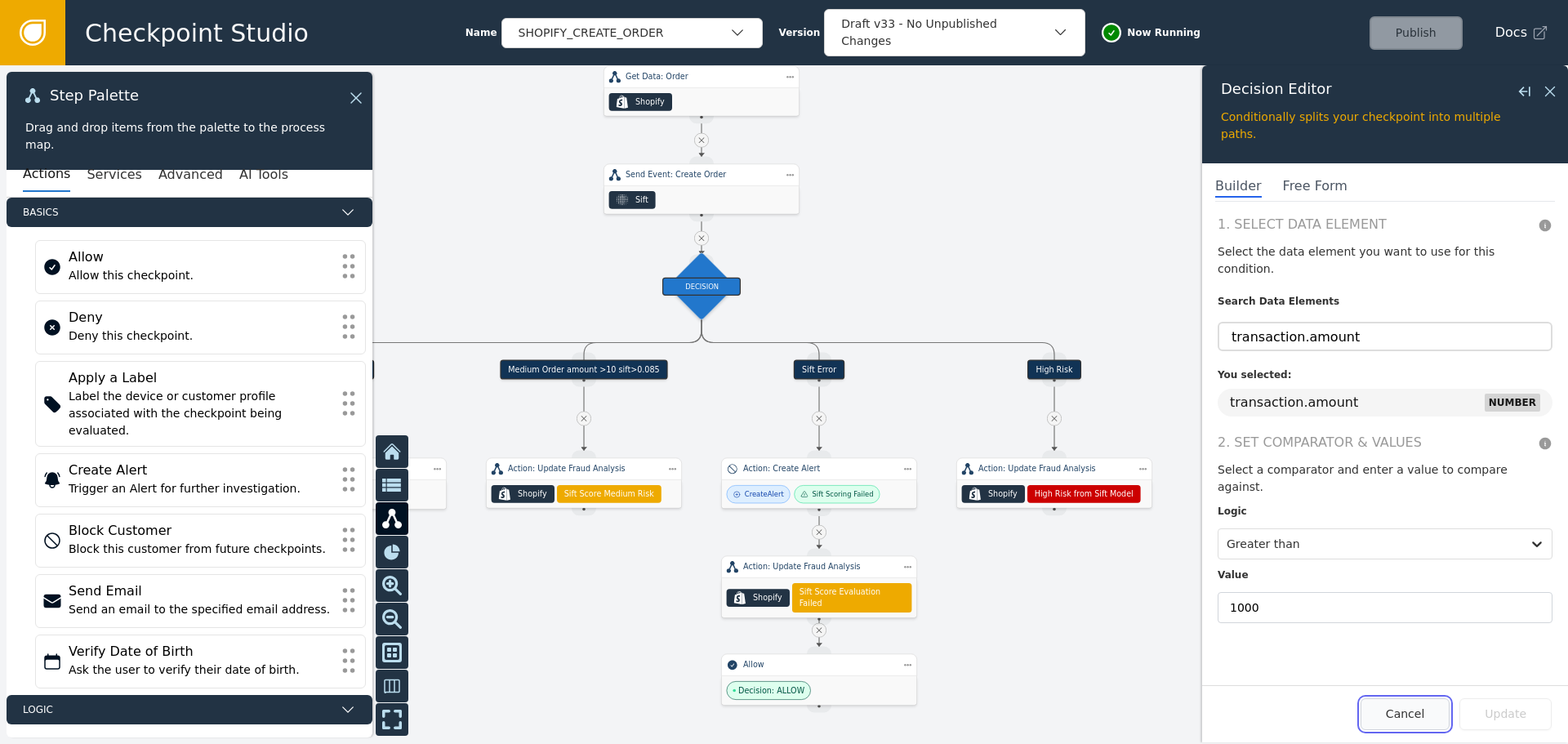
click at [1414, 720] on button "Cancel" at bounding box center [1405, 714] width 89 height 32
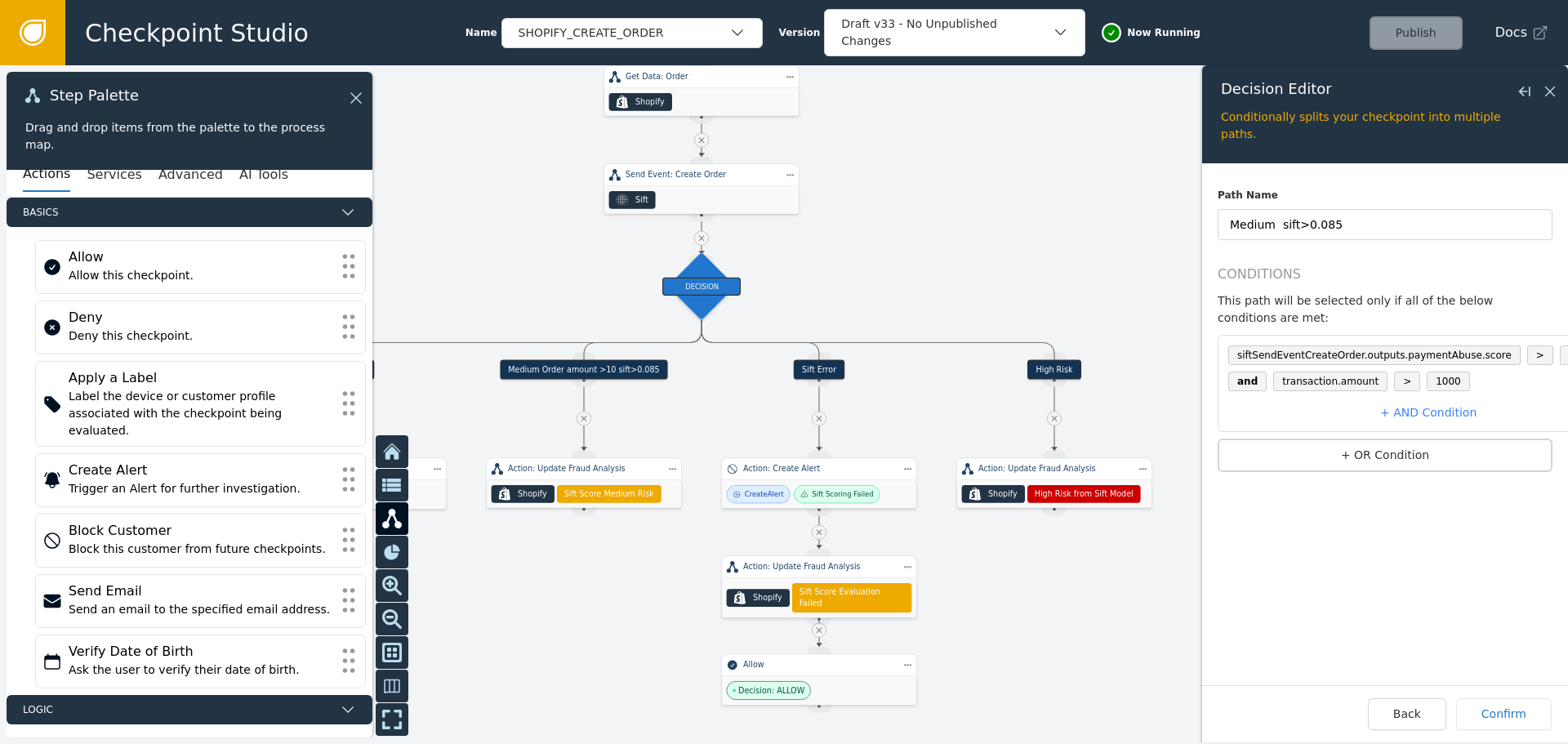
scroll to position [0, 29]
click at [1567, 373] on icon at bounding box center [1591, 381] width 16 height 16
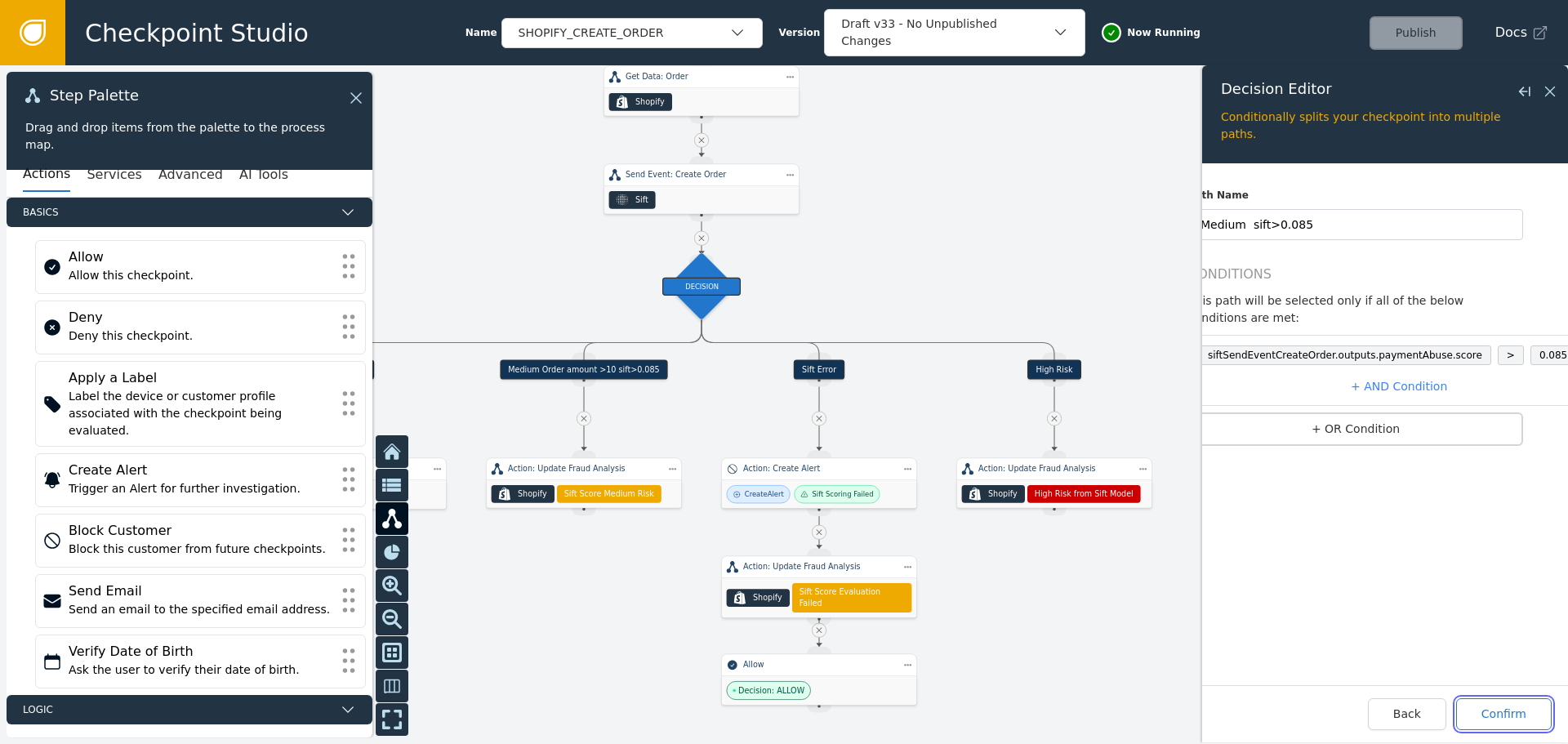
click at [1502, 715] on button "Confirm" at bounding box center [1503, 714] width 95 height 32
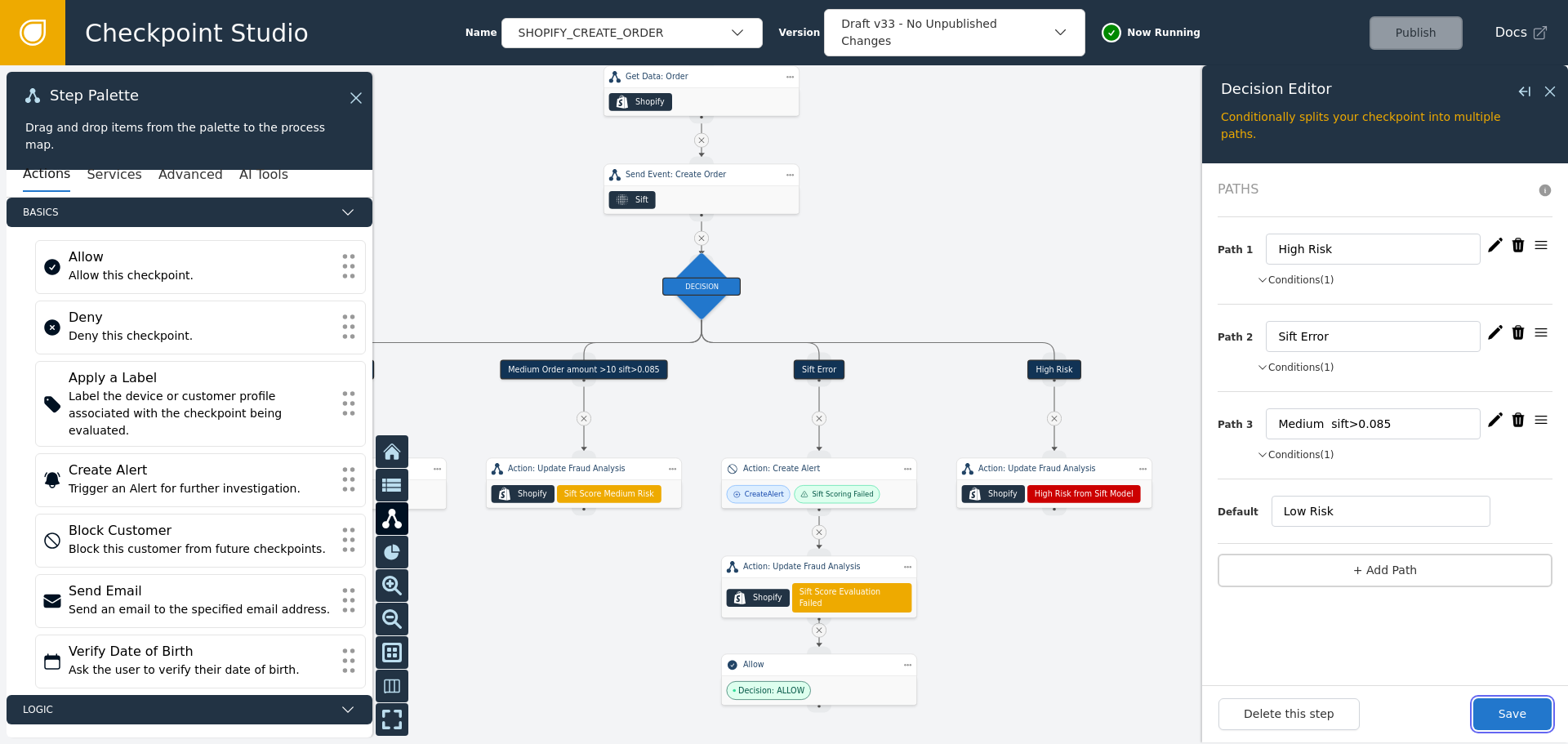
click at [1502, 715] on button "Save" at bounding box center [1513, 714] width 78 height 32
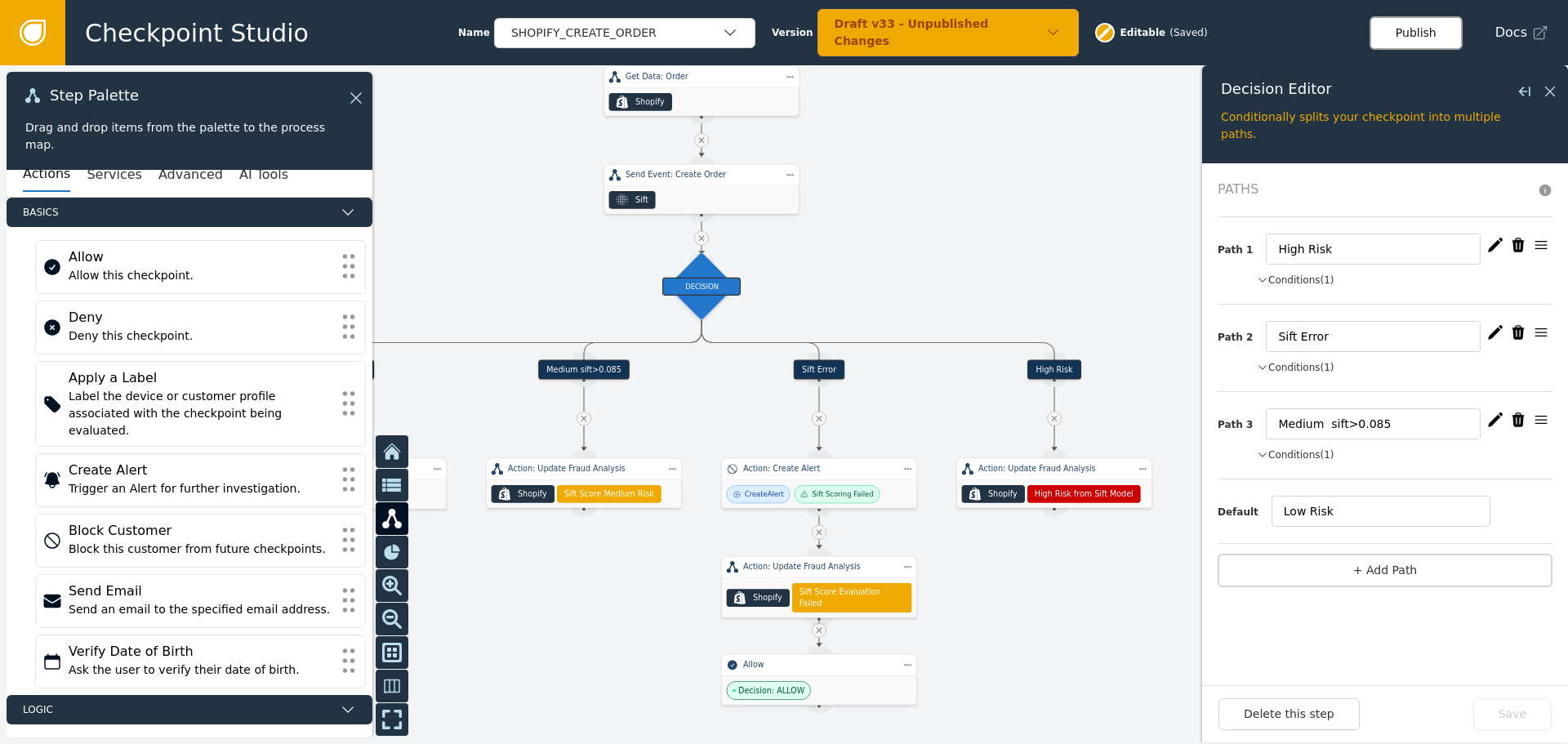
click at [1427, 36] on button "Publish" at bounding box center [1416, 33] width 93 height 34
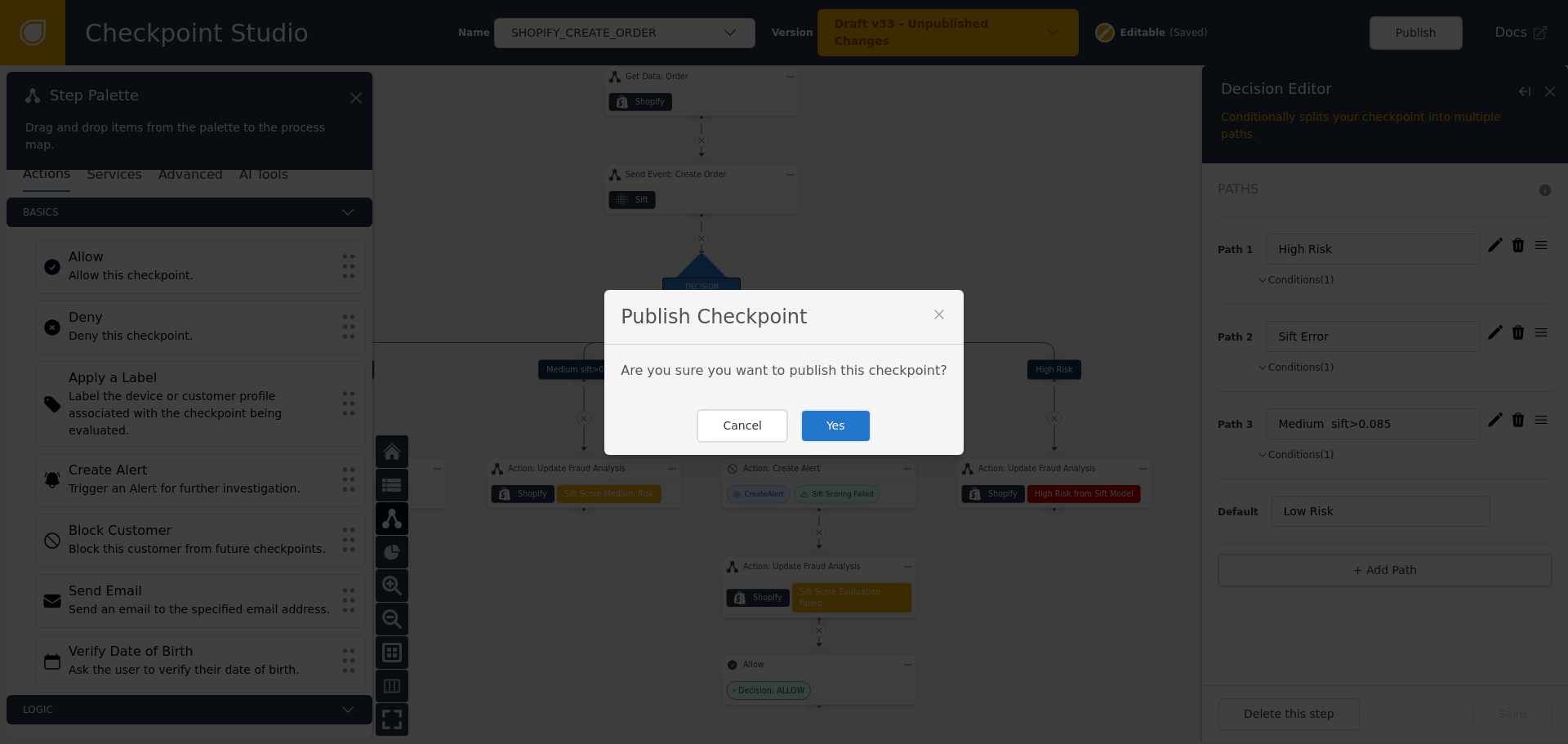
click at [830, 427] on button "Yes" at bounding box center [836, 426] width 71 height 34
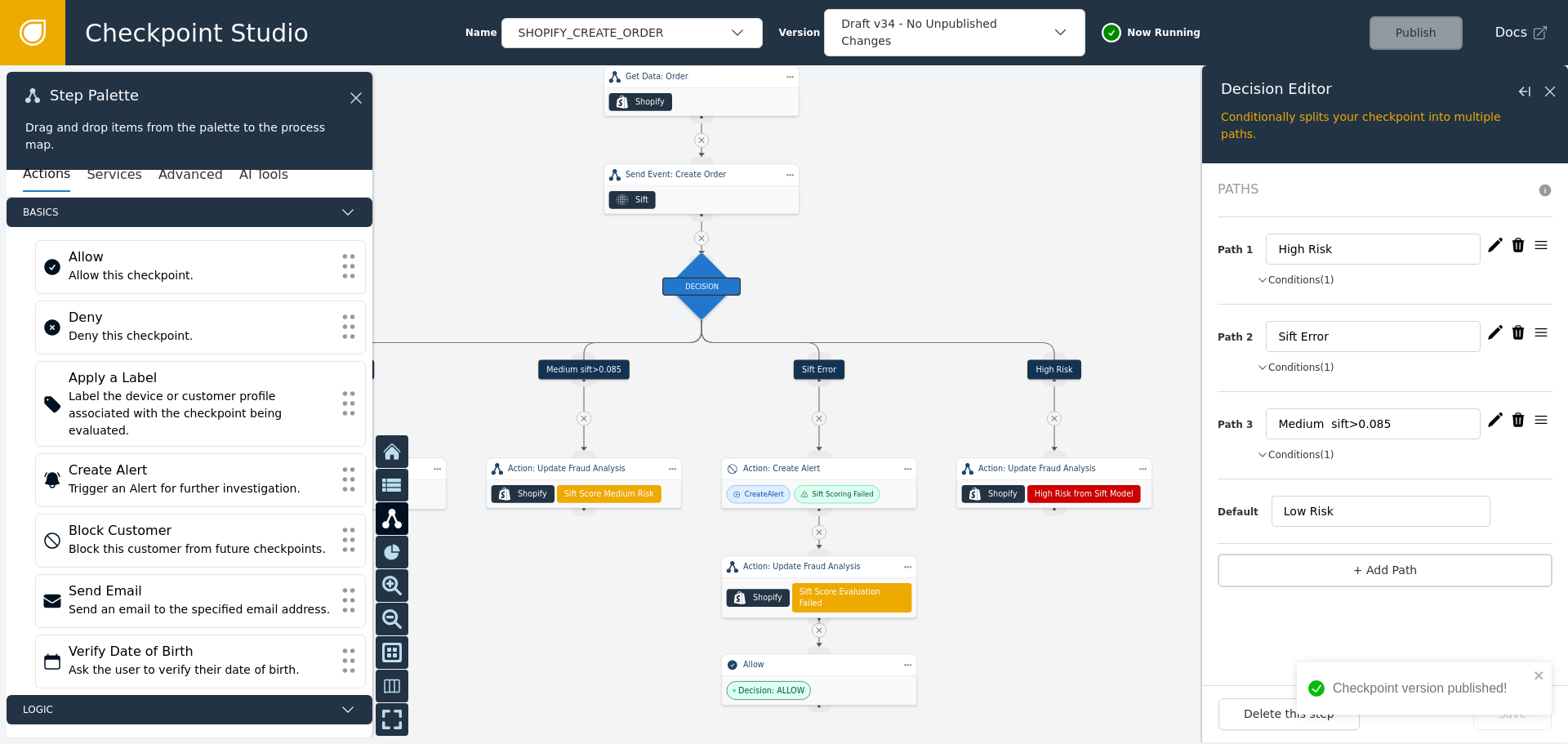
click at [562, 373] on div "Medium sift>0.085" at bounding box center [584, 370] width 92 height 20
click at [1492, 421] on icon "button" at bounding box center [1495, 419] width 15 height 15
